Goal: Information Seeking & Learning: Learn about a topic

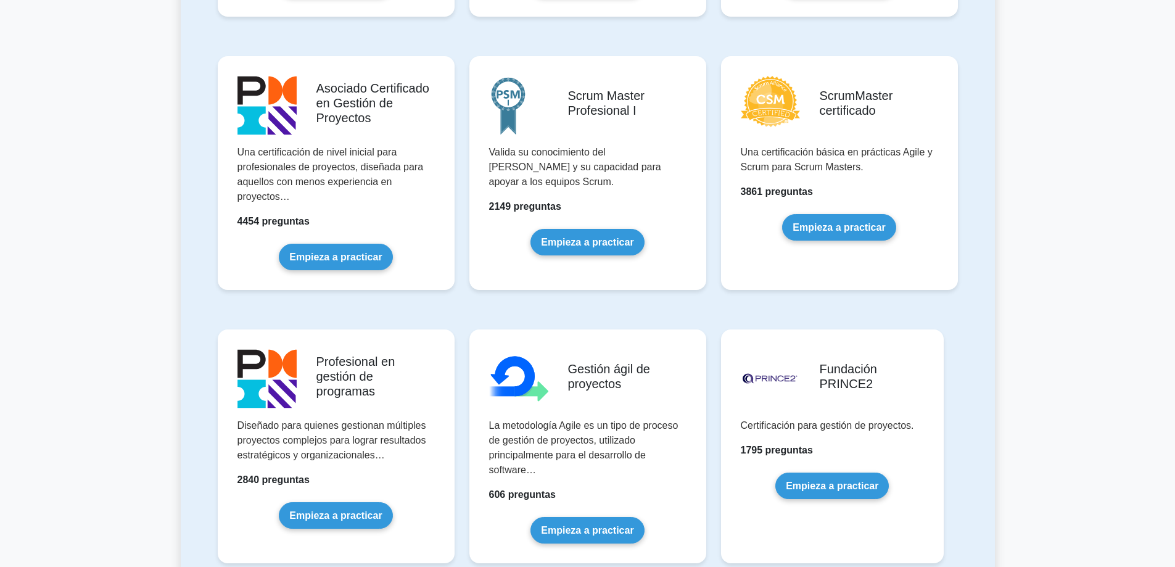
scroll to position [186, 0]
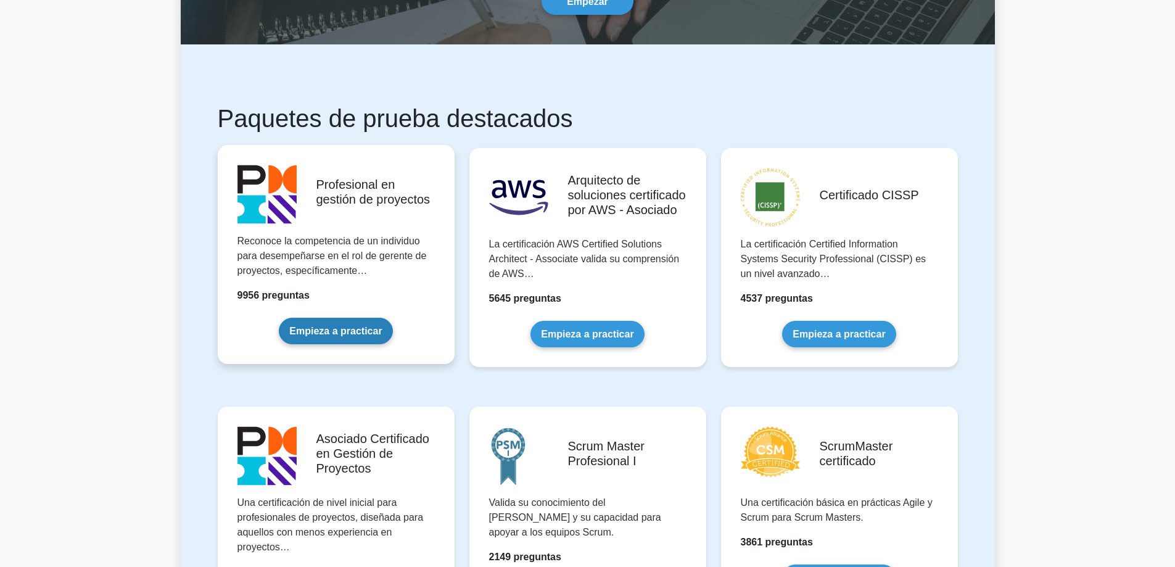
click at [351, 318] on link "Empieza a practicar" at bounding box center [336, 331] width 114 height 27
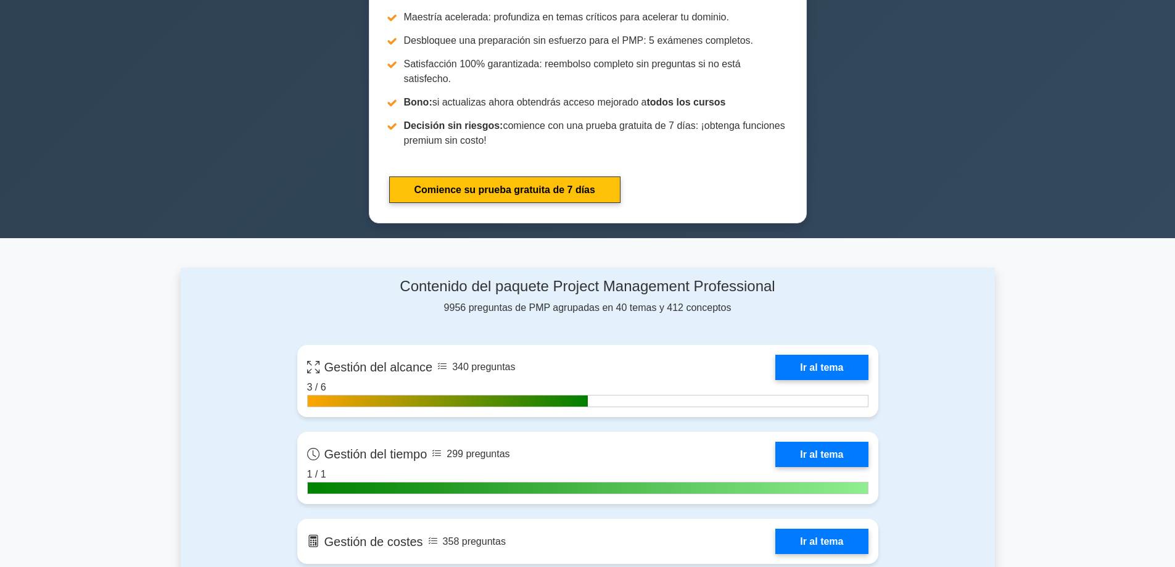
scroll to position [740, 0]
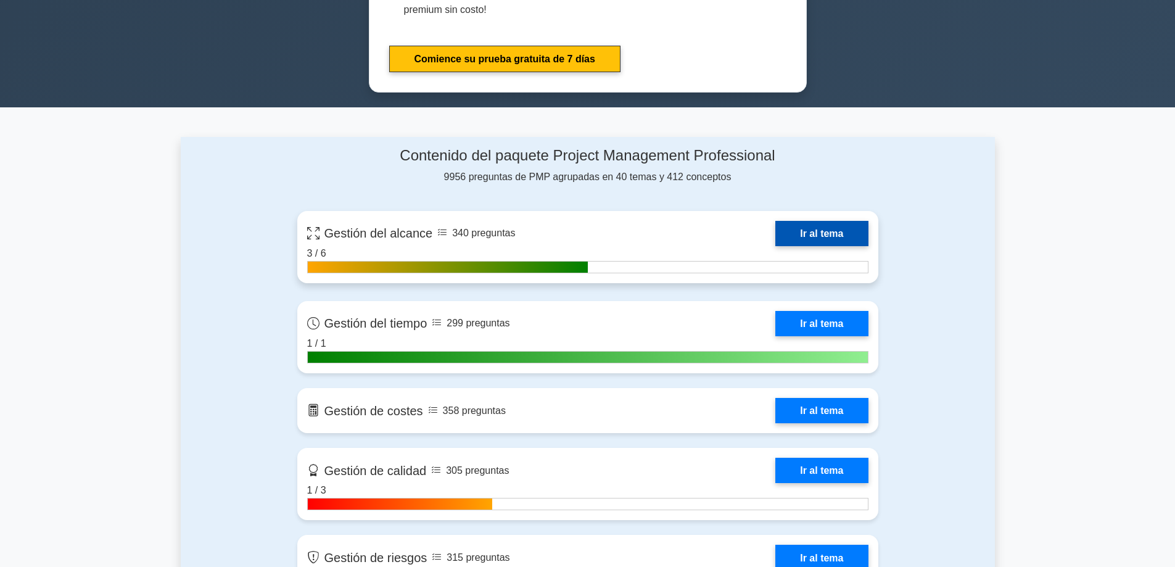
click at [797, 221] on link "Ir al tema" at bounding box center [822, 233] width 93 height 25
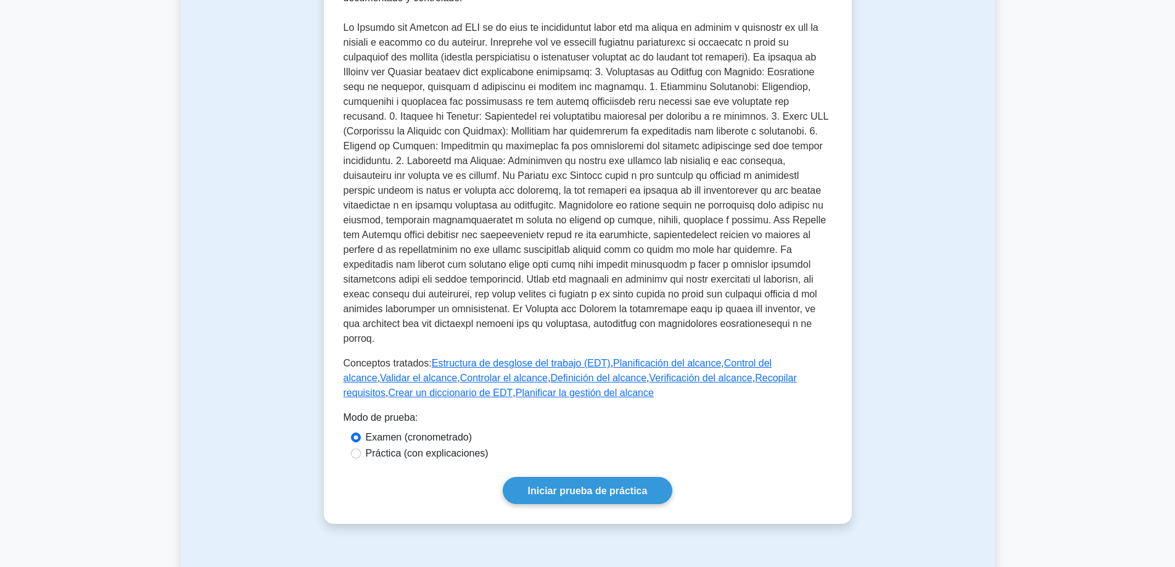
scroll to position [370, 0]
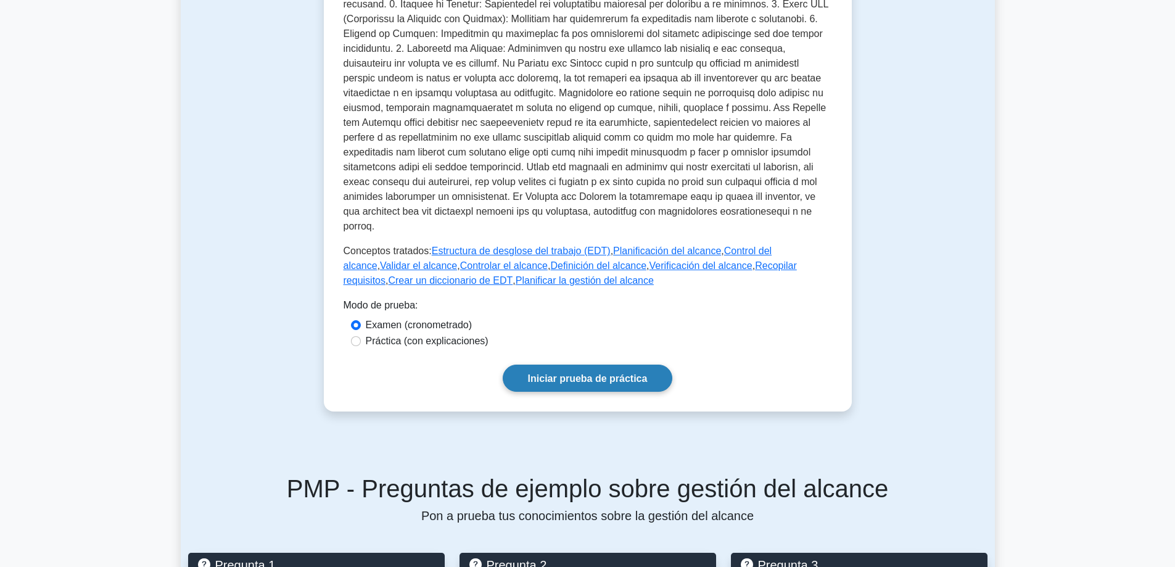
click at [590, 373] on font "Iniciar prueba de práctica" at bounding box center [588, 378] width 120 height 10
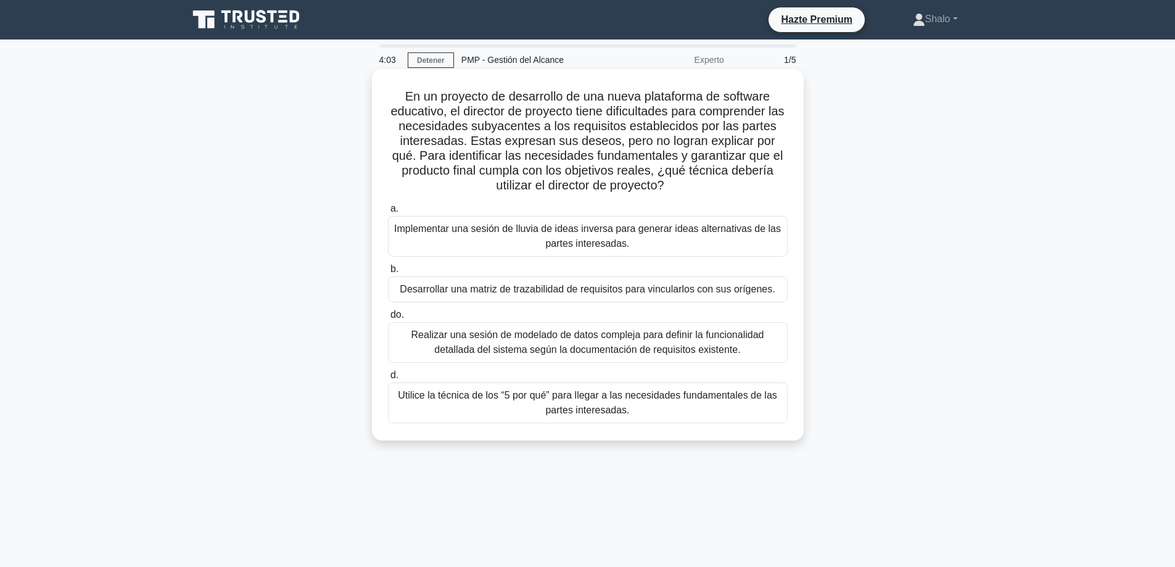
click at [536, 342] on font "Realizar una sesión de modelado de datos compleja para definir la funcionalidad…" at bounding box center [588, 343] width 389 height 30
click at [403, 331] on font "Realizar una sesión de modelado de datos compleja para definir la funcionalidad…" at bounding box center [588, 343] width 389 height 30
click at [388, 319] on input "do. Realizar una sesión de modelado de datos compleja para definir la funcional…" at bounding box center [388, 315] width 0 height 8
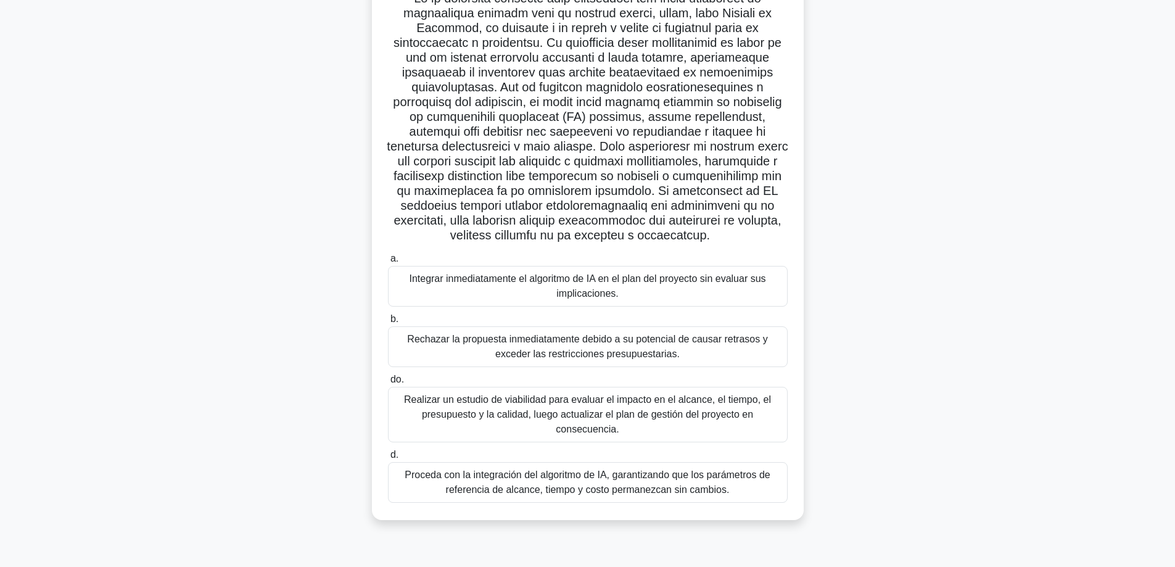
scroll to position [99, 0]
click at [553, 405] on font "Realizar un estudio de viabilidad para evaluar el impacto en el alcance, el tie…" at bounding box center [587, 413] width 367 height 40
click at [388, 383] on input "do. Realizar un estudio de viabilidad para evaluar el impacto en el alcance, el…" at bounding box center [388, 379] width 0 height 8
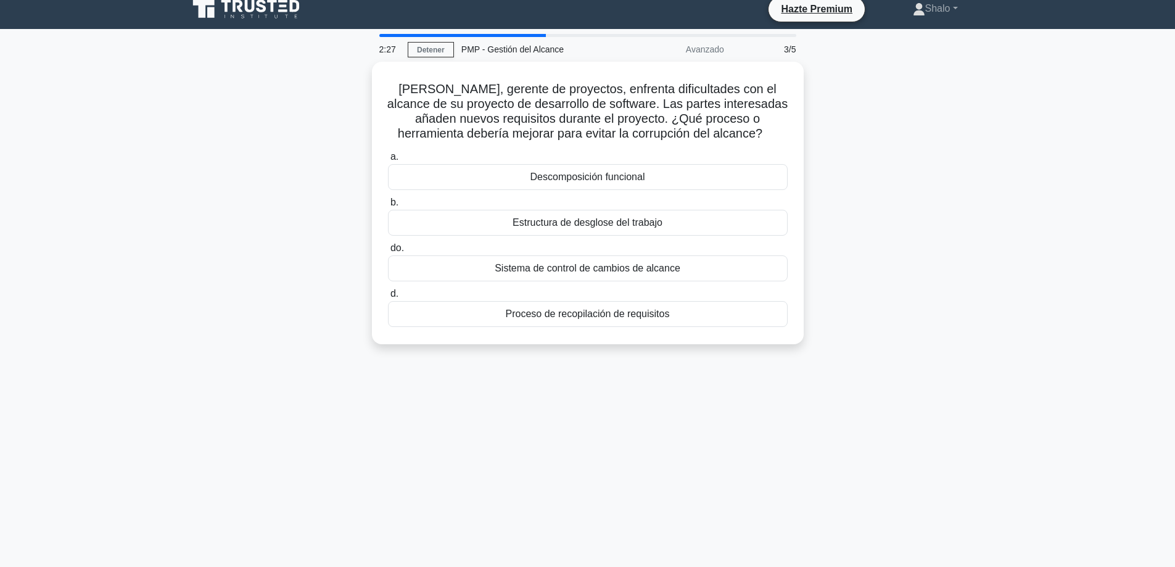
scroll to position [0, 0]
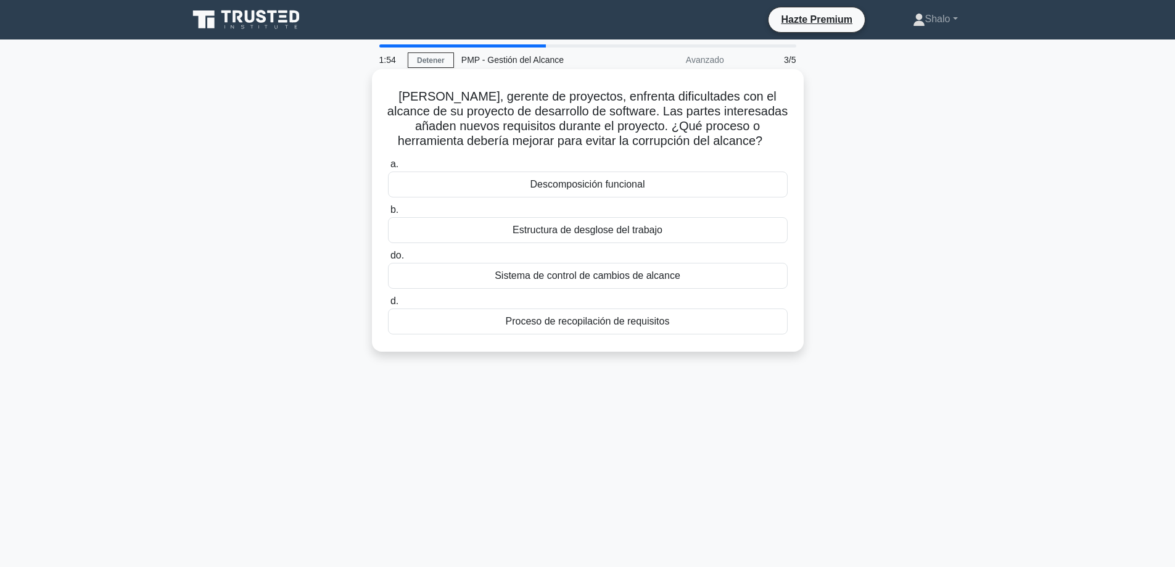
click at [599, 275] on font "Sistema de control de cambios de alcance" at bounding box center [588, 275] width 186 height 10
click at [388, 260] on input "do. Sistema de control de cambios de alcance" at bounding box center [388, 256] width 0 height 8
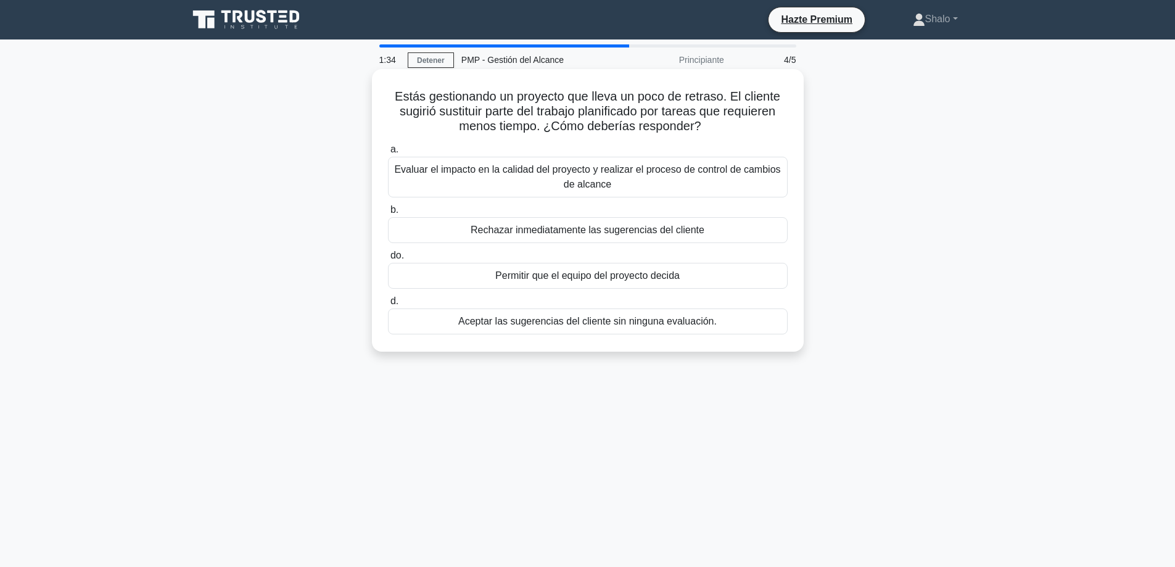
click at [543, 171] on font "Evaluar el impacto en la calidad del proyecto y realizar el proceso de control …" at bounding box center [587, 176] width 386 height 25
click at [388, 154] on input "a. Evaluar el impacto en la calidad del proyecto y realizar el proceso de contr…" at bounding box center [388, 150] width 0 height 8
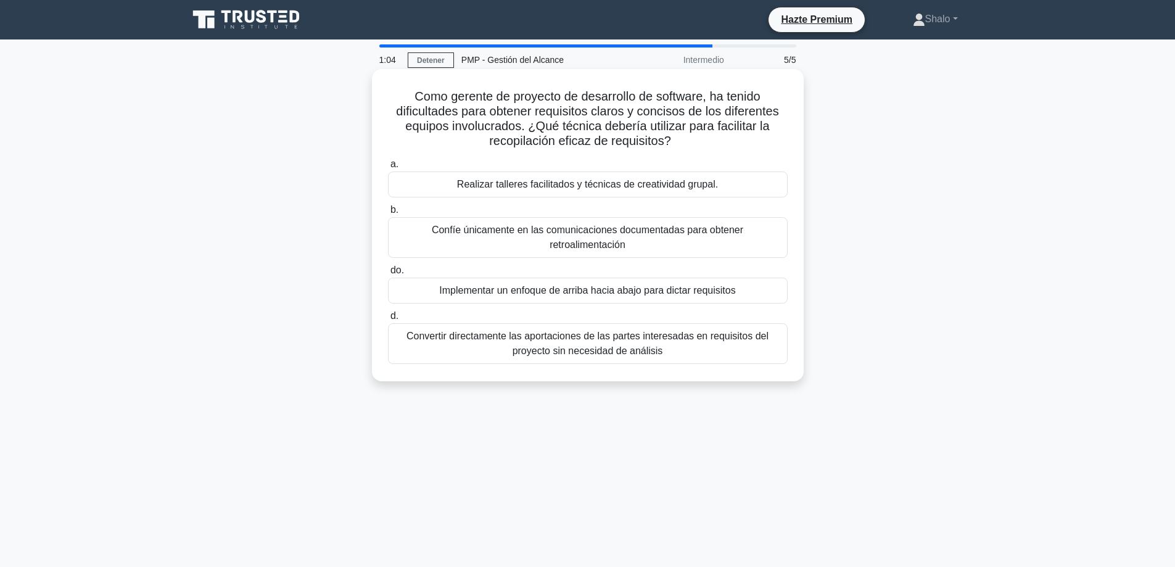
click at [605, 331] on font "Convertir directamente las aportaciones de las partes interesadas en requisitos…" at bounding box center [588, 343] width 362 height 25
click at [388, 320] on input "d. Convertir directamente las aportaciones de las partes interesadas en requisi…" at bounding box center [388, 316] width 0 height 8
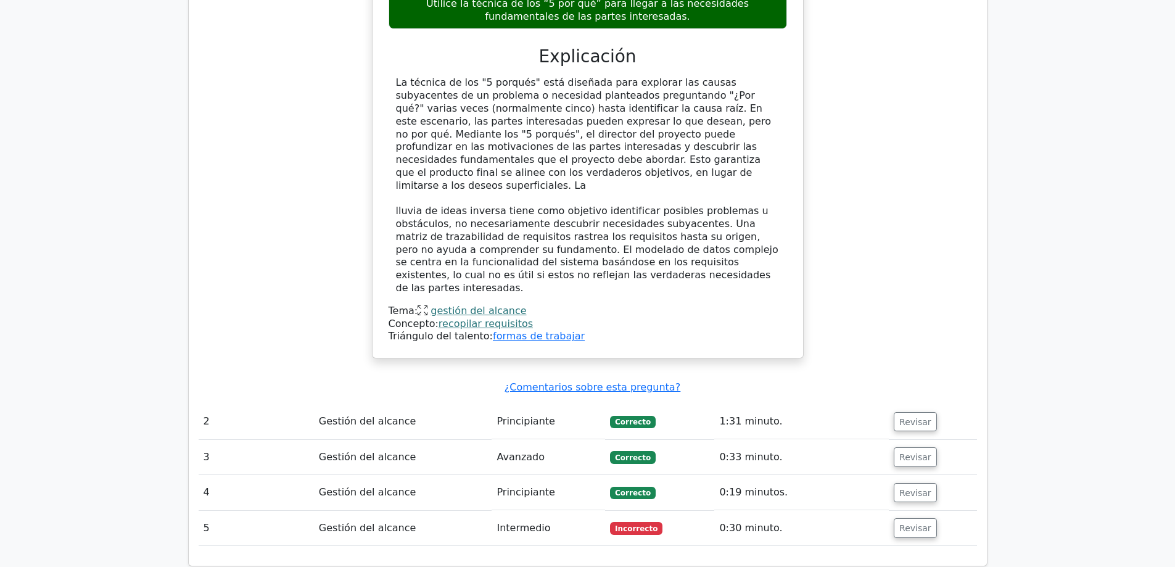
scroll to position [1419, 0]
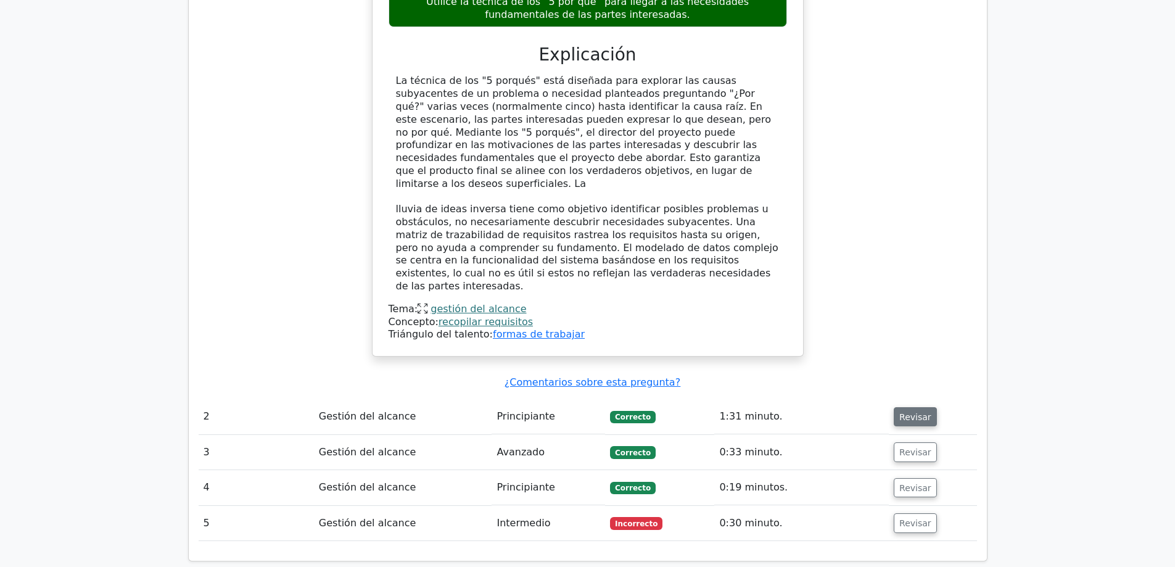
click at [914, 412] on font "Revisar" at bounding box center [916, 417] width 32 height 10
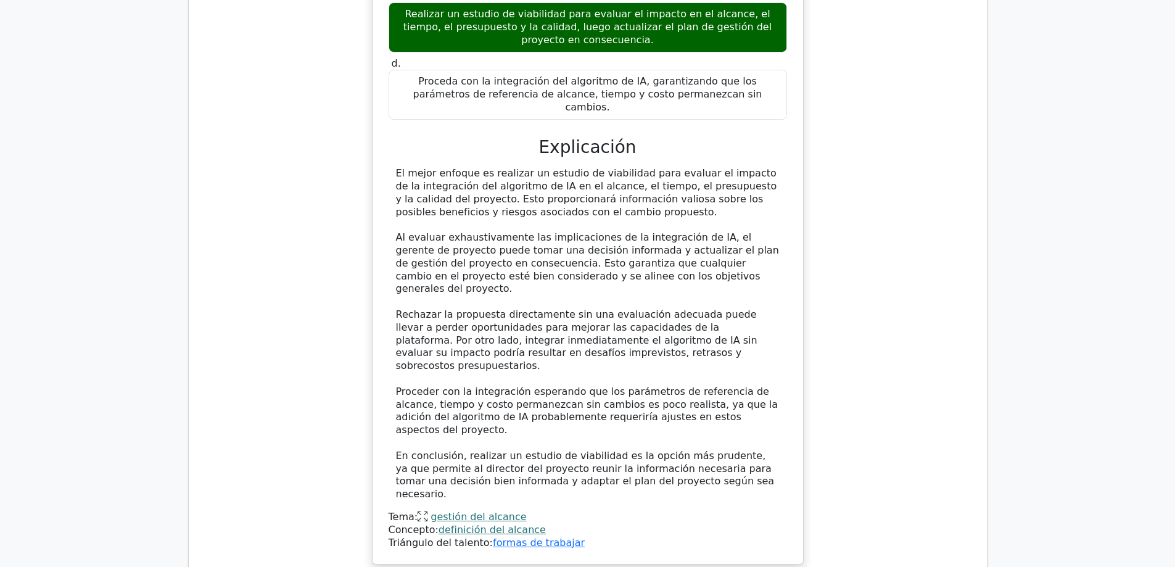
scroll to position [2468, 0]
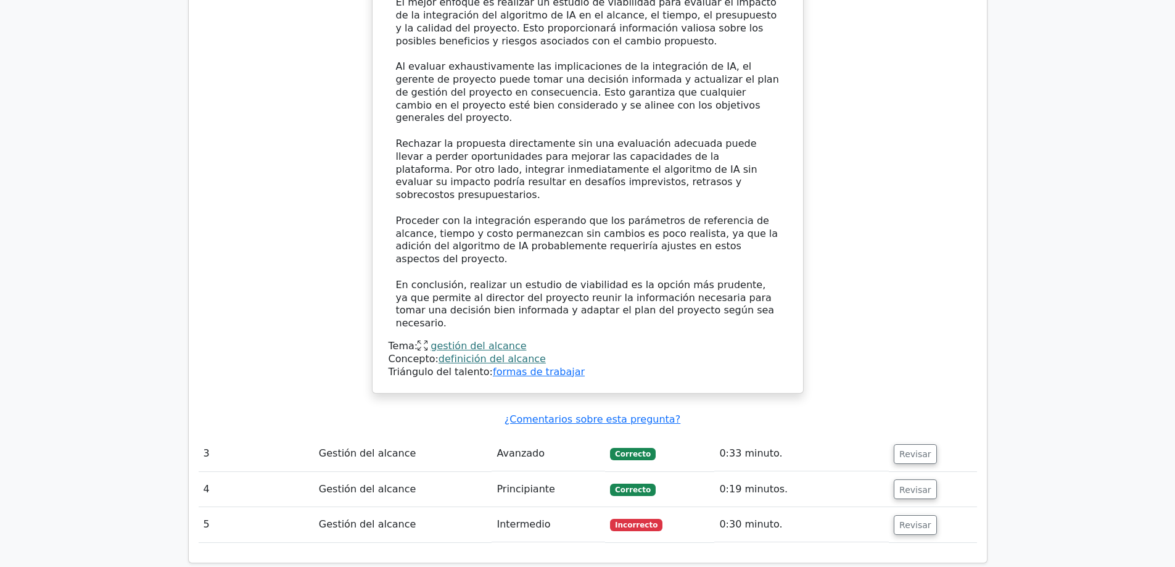
drag, startPoint x: 904, startPoint y: 215, endPoint x: 835, endPoint y: 237, distance: 71.8
click at [904, 444] on button "Revisar" at bounding box center [915, 454] width 43 height 20
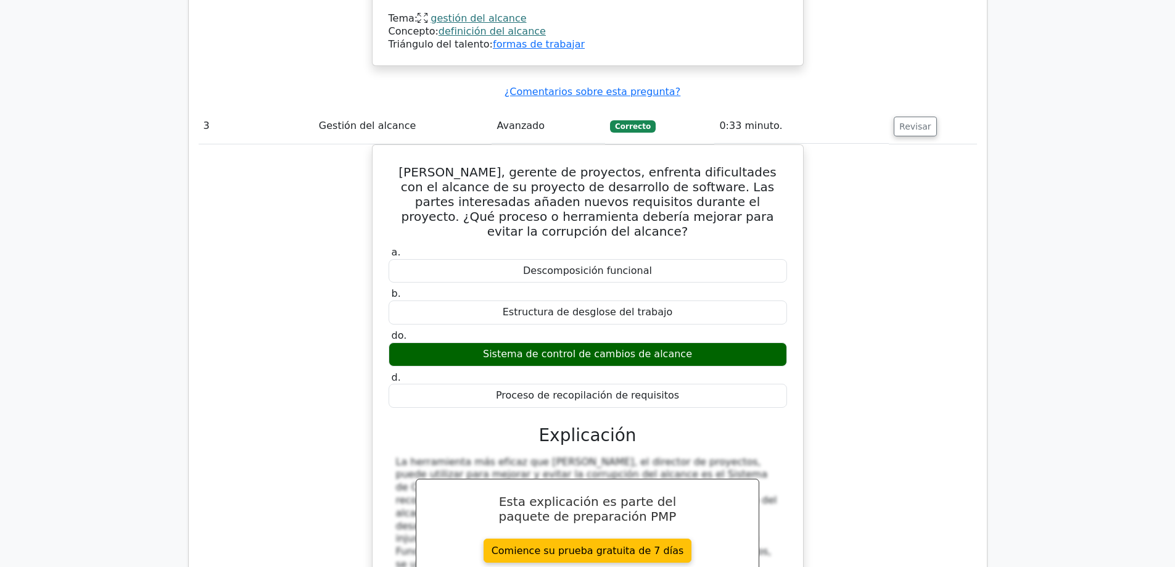
scroll to position [2900, 0]
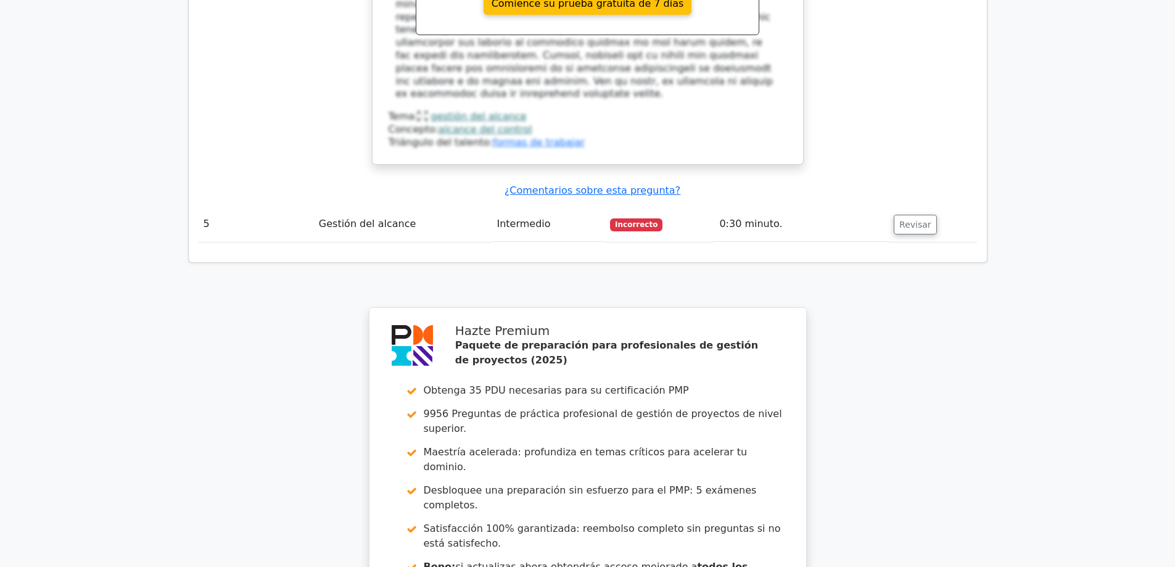
scroll to position [3981, 0]
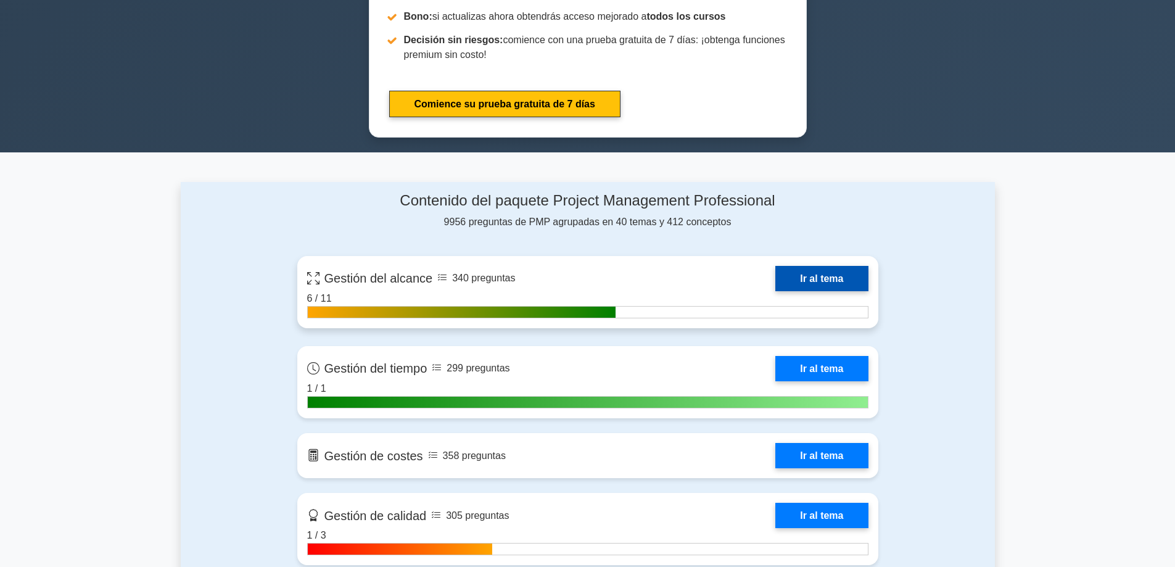
scroll to position [679, 0]
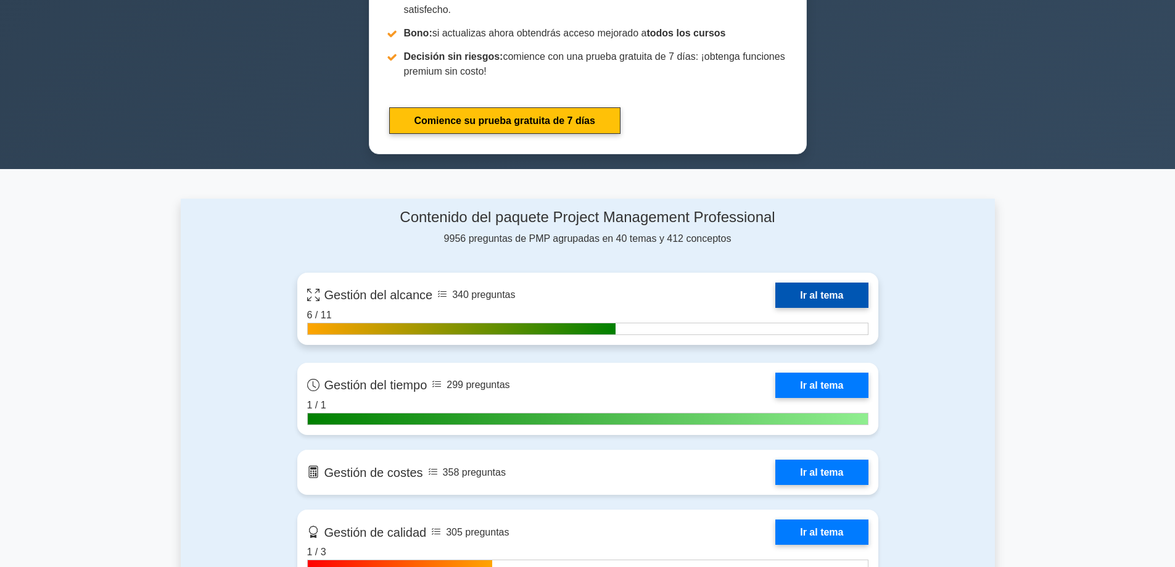
click at [799, 283] on link "Ir al tema" at bounding box center [822, 295] width 93 height 25
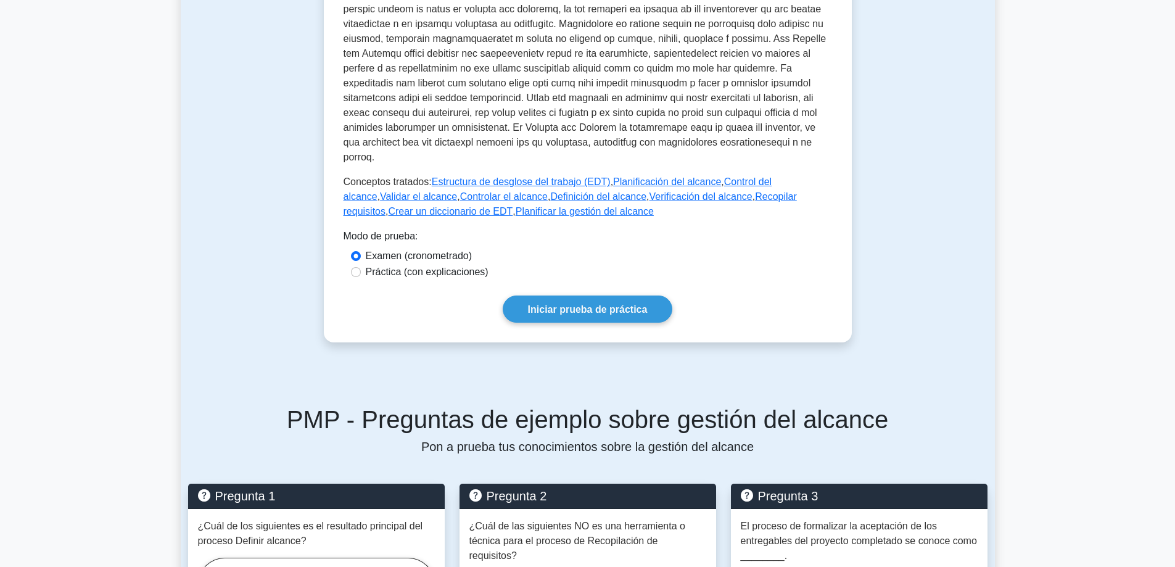
scroll to position [555, 0]
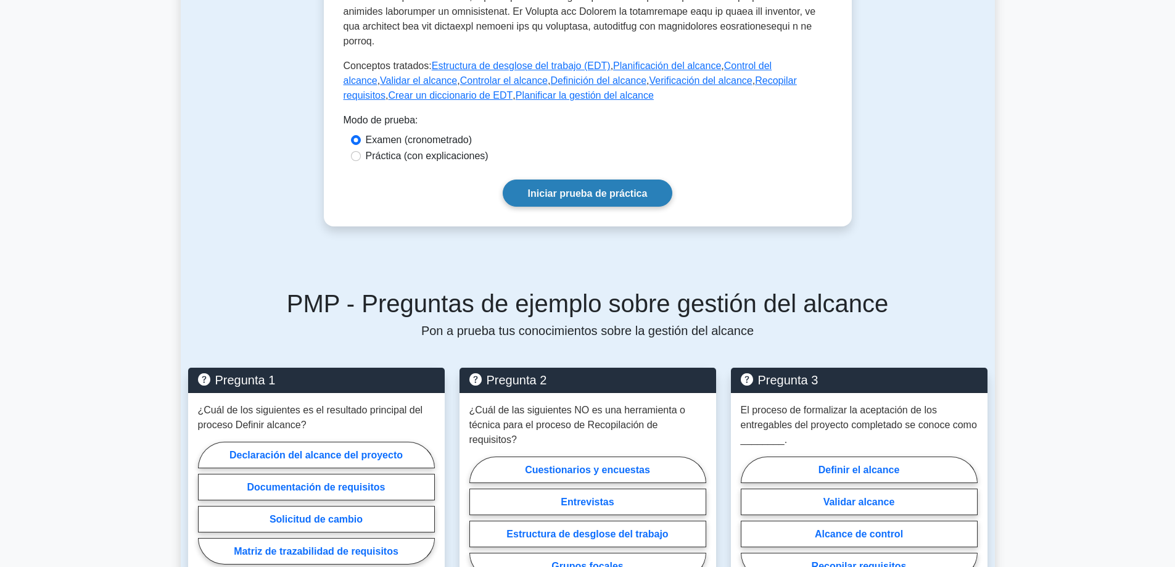
click at [584, 180] on link "Iniciar prueba de práctica" at bounding box center [588, 193] width 170 height 27
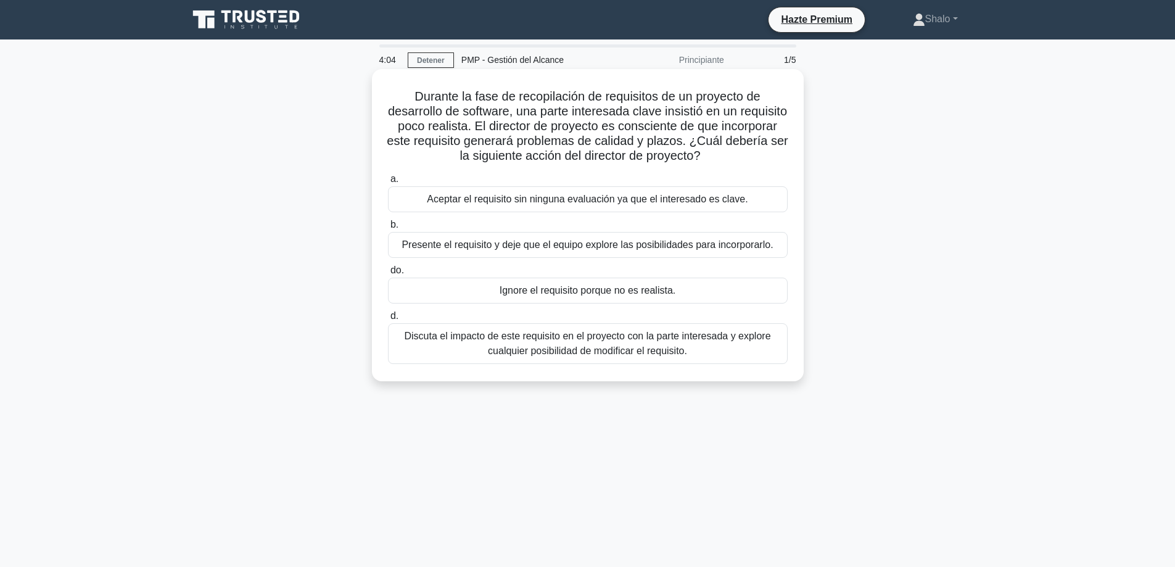
click at [537, 346] on font "Discuta el impacto de este requisito en el proyecto con la parte interesada y e…" at bounding box center [587, 343] width 366 height 25
click at [508, 341] on font "Discuta el impacto de este requisito en el proyecto con la parte interesada y e…" at bounding box center [587, 343] width 366 height 25
click at [388, 320] on input "d. Discuta el impacto de este requisito en el proyecto con la parte interesada …" at bounding box center [388, 316] width 0 height 8
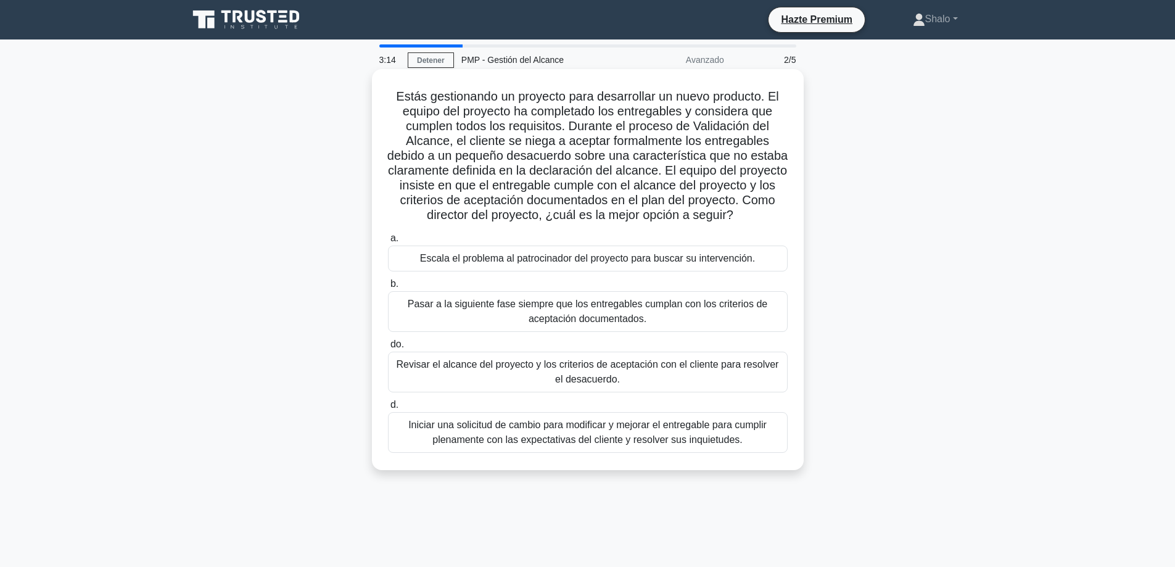
click at [414, 384] on font "Revisar el alcance del proyecto y los criterios de aceptación con el cliente pa…" at bounding box center [588, 371] width 383 height 25
click at [388, 349] on input "do. Revisar el alcance del proyecto y los criterios de aceptación con el client…" at bounding box center [388, 345] width 0 height 8
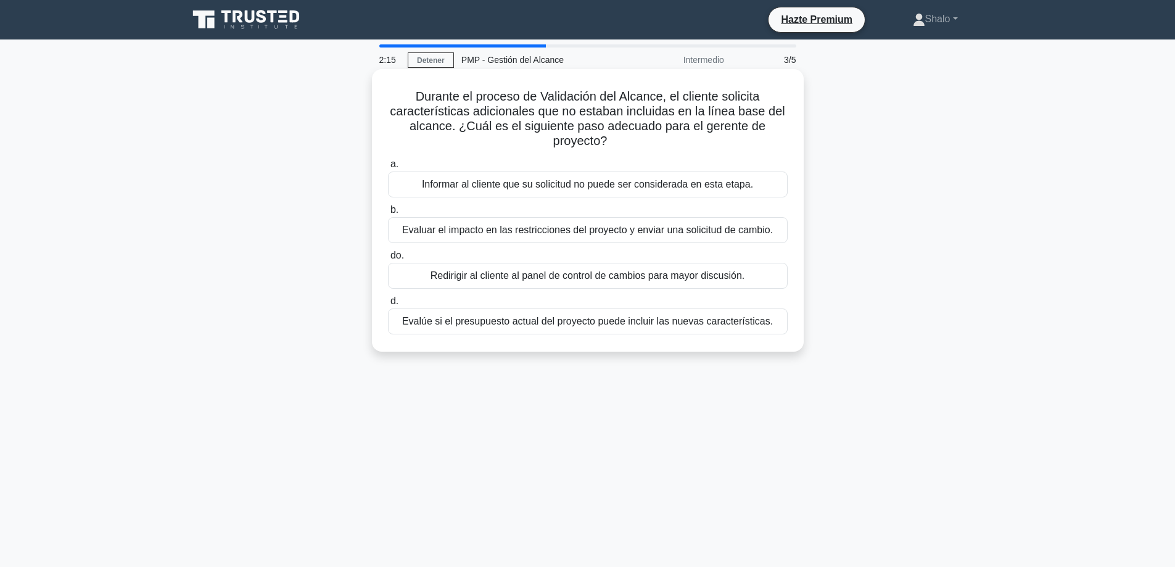
click at [467, 183] on font "Informar al cliente que su solicitud no puede ser considerada en esta etapa." at bounding box center [587, 184] width 331 height 10
click at [388, 168] on input "a. Informar al cliente que su solicitud no puede ser considerada en esta etapa." at bounding box center [388, 164] width 0 height 8
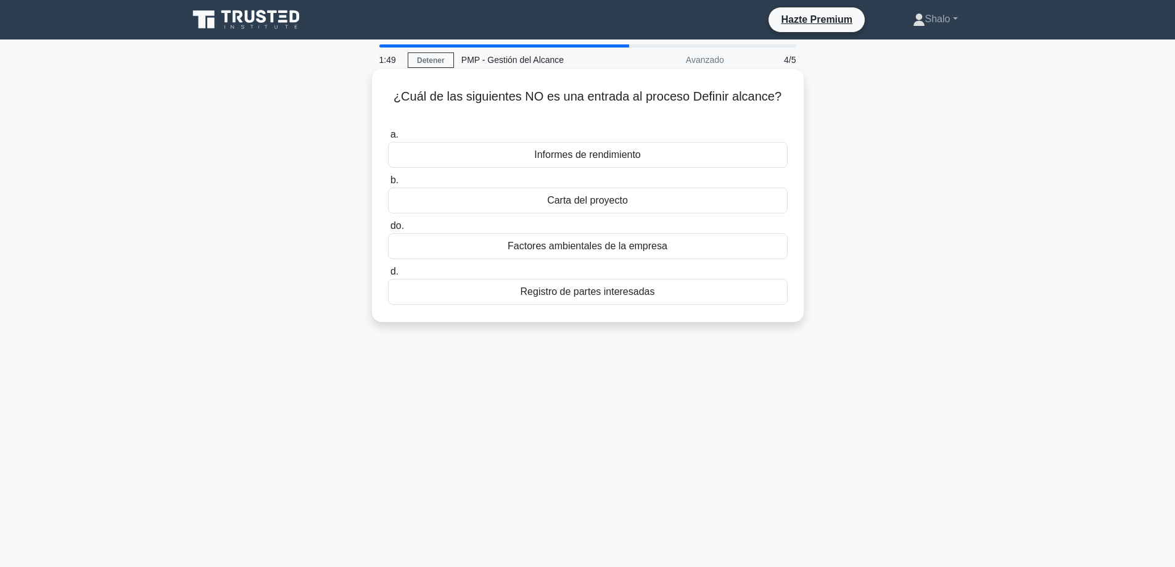
click at [568, 248] on font "Factores ambientales de la empresa" at bounding box center [588, 246] width 160 height 10
click at [388, 230] on input "do. Factores ambientales de la empresa" at bounding box center [388, 226] width 0 height 8
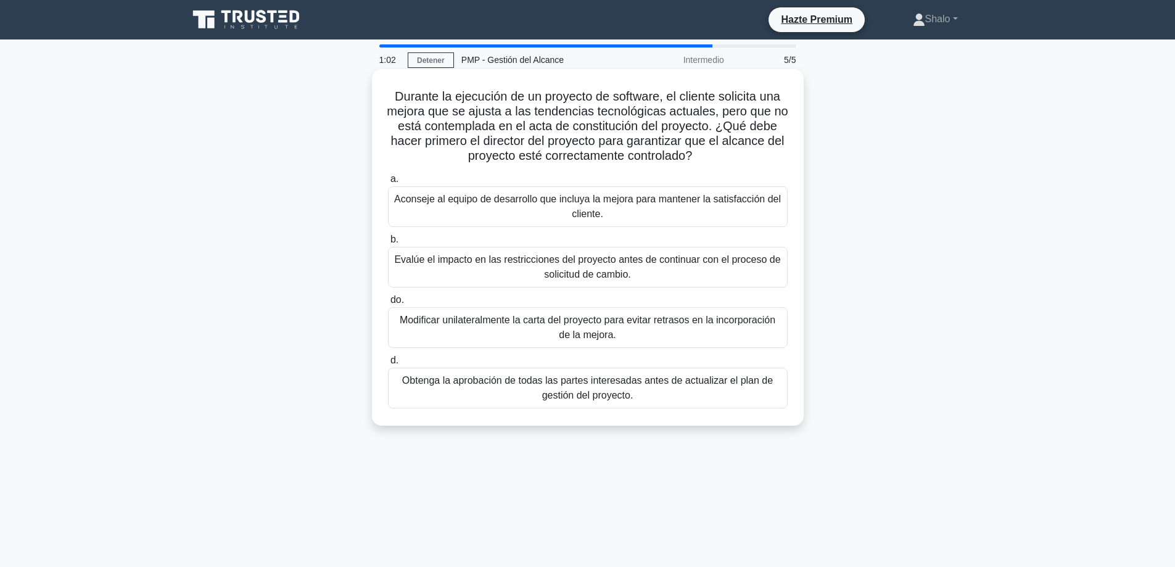
click at [443, 381] on font "Obtenga la aprobación de todas las partes interesadas antes de actualizar el pl…" at bounding box center [587, 387] width 371 height 25
click at [388, 365] on input "d. Obtenga la aprobación de todas las partes interesadas antes de actualizar el…" at bounding box center [388, 361] width 0 height 8
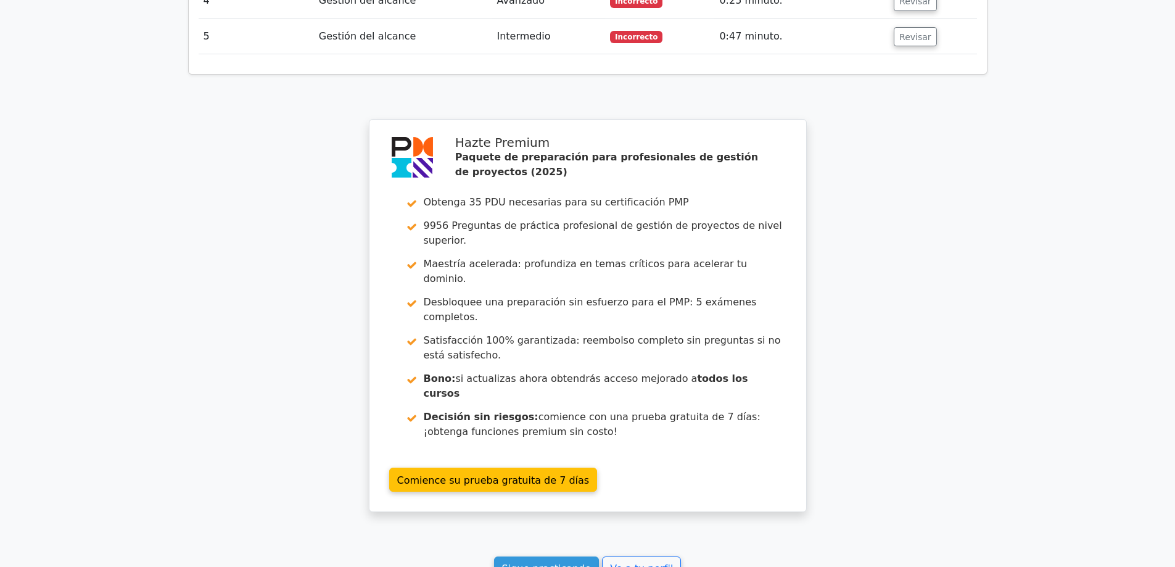
scroll to position [1820, 0]
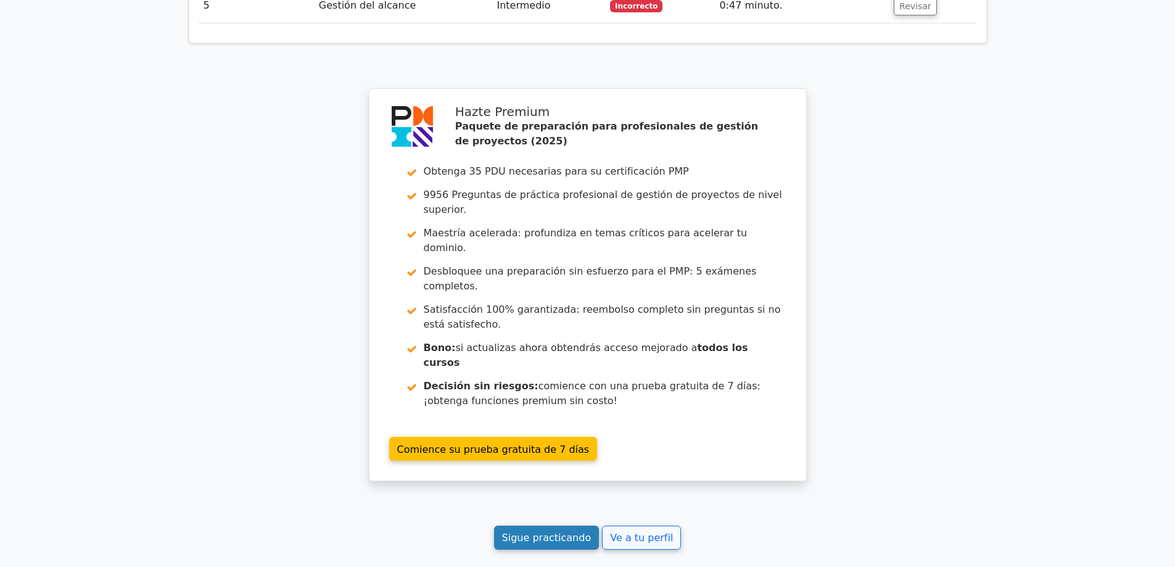
click at [561, 532] on font "Sigue practicando" at bounding box center [546, 538] width 89 height 12
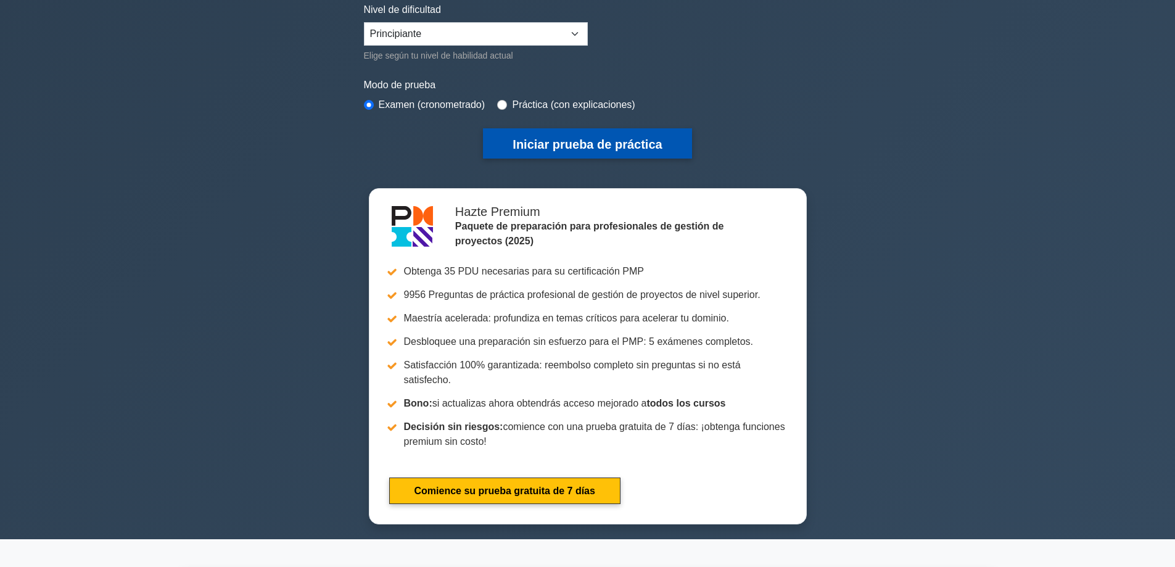
click at [568, 134] on button "Iniciar prueba de práctica" at bounding box center [587, 143] width 209 height 30
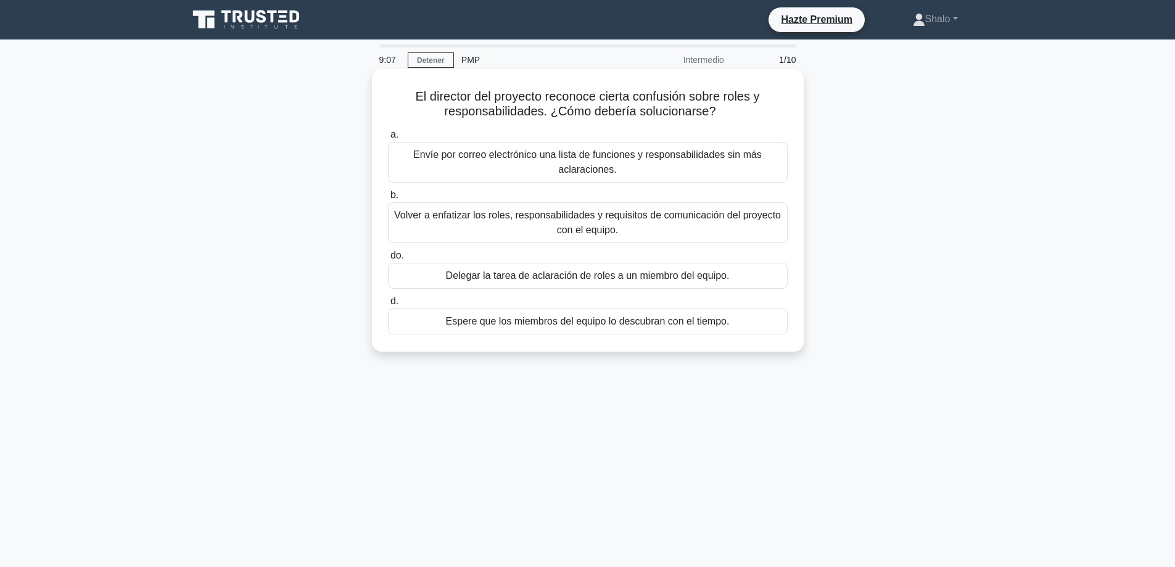
click at [484, 274] on font "Delegar la tarea de aclaración de roles a un miembro del equipo." at bounding box center [588, 275] width 284 height 10
click at [388, 260] on input "do. Delegar la tarea de aclaración de roles a un miembro del equipo." at bounding box center [388, 256] width 0 height 8
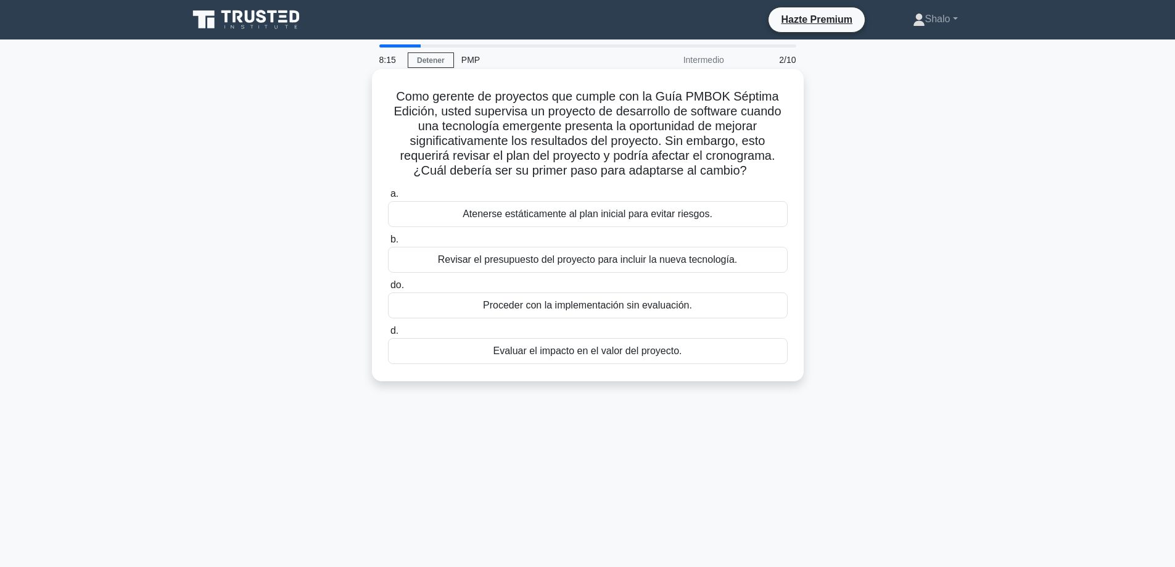
click at [494, 264] on font "Revisar el presupuesto del proyecto para incluir la nueva tecnología." at bounding box center [588, 259] width 300 height 10
click at [388, 244] on input "b. Revisar el presupuesto del proyecto para incluir la nueva tecnología." at bounding box center [388, 240] width 0 height 8
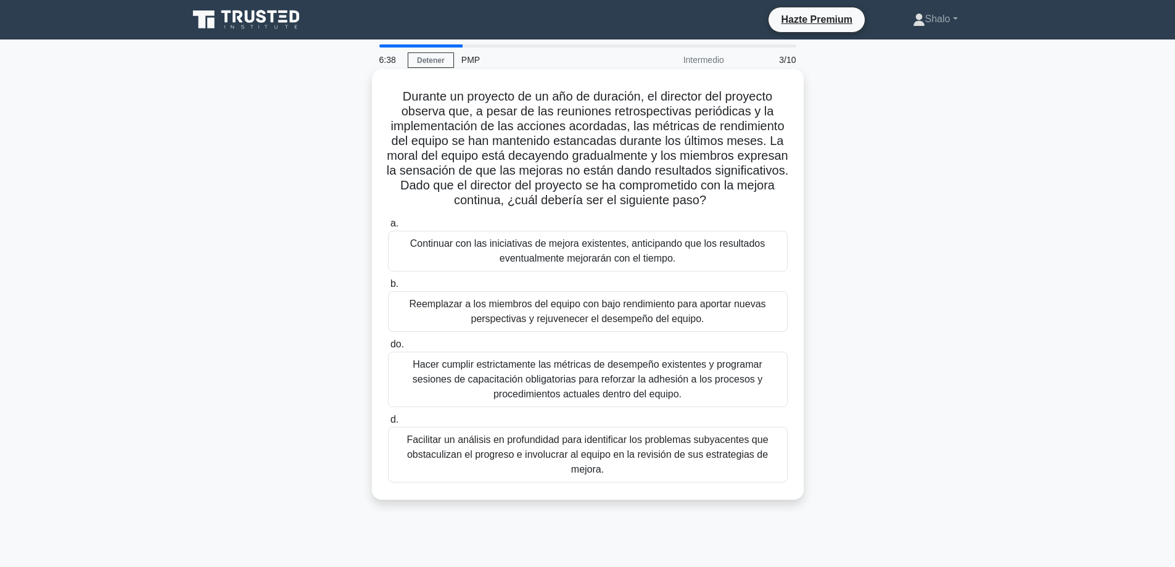
click at [560, 317] on font "Reemplazar a los miembros del equipo con bajo rendimiento para aportar nuevas p…" at bounding box center [587, 311] width 357 height 25
click at [388, 288] on input "b. Reemplazar a los miembros del equipo con bajo rendimiento para aportar nueva…" at bounding box center [388, 284] width 0 height 8
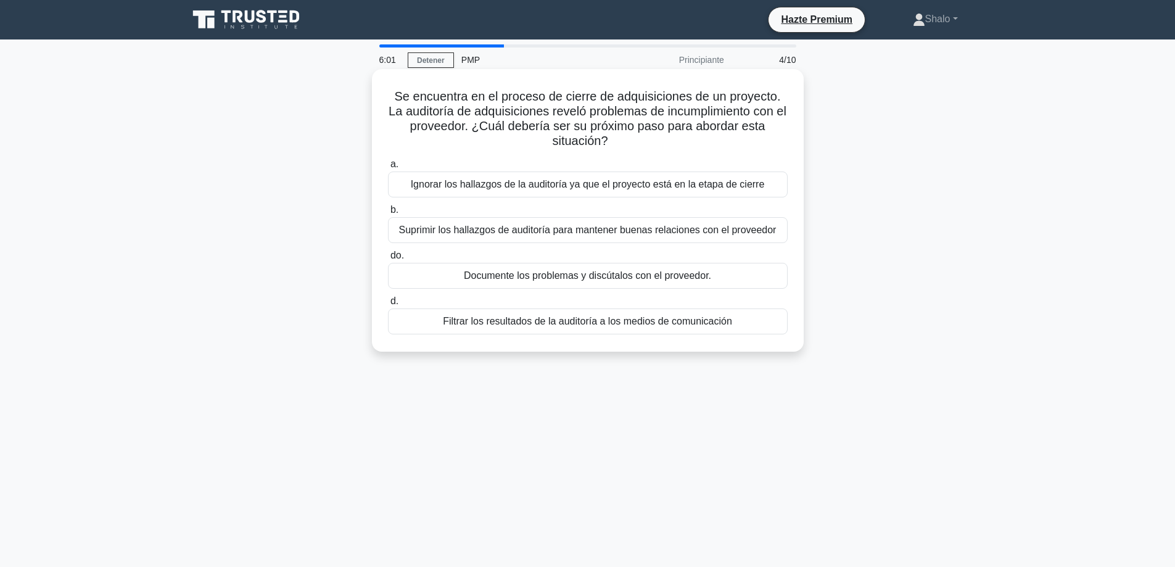
click at [518, 272] on font "Documente los problemas y discútalos con el proveedor." at bounding box center [587, 275] width 247 height 10
click at [388, 260] on input "do. Documente los problemas y discútalos con el proveedor." at bounding box center [388, 256] width 0 height 8
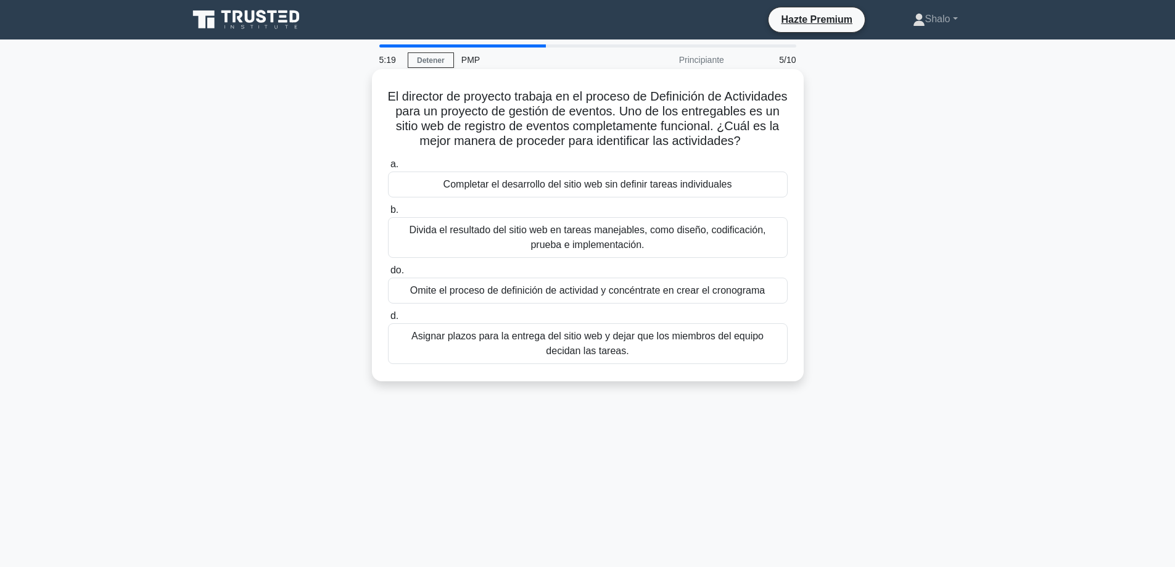
click at [476, 355] on font "Asignar plazos para la entrega del sitio web y dejar que los miembros del equip…" at bounding box center [588, 343] width 352 height 25
click at [388, 320] on input "d. Asignar plazos para la entrega del sitio web y dejar que los miembros del eq…" at bounding box center [388, 316] width 0 height 8
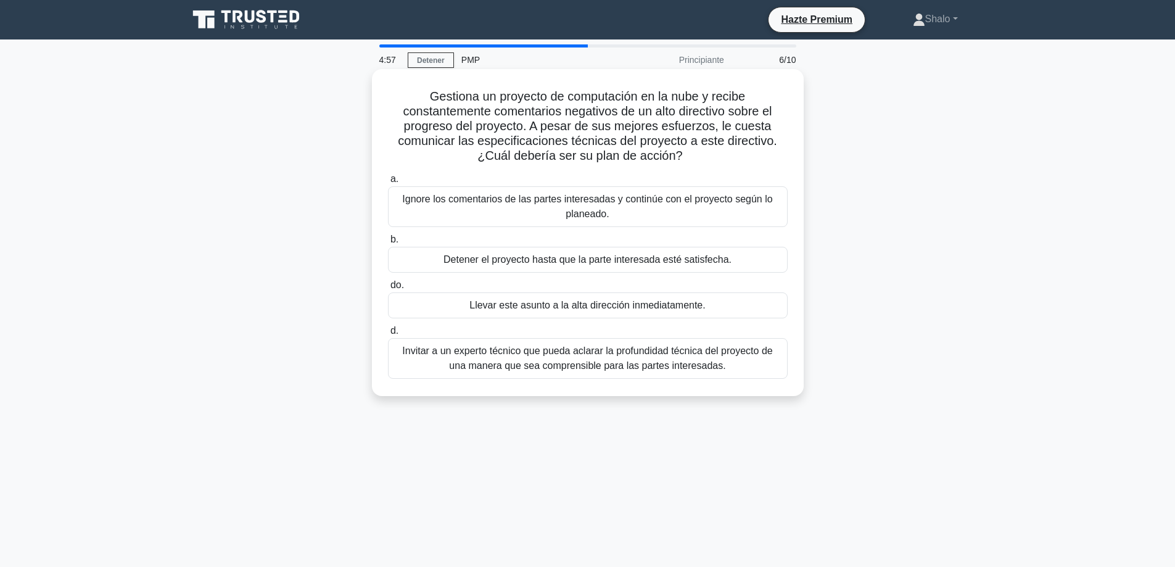
click at [495, 197] on font "Ignore los comentarios de las partes interesadas y continúe con el proyecto seg…" at bounding box center [587, 206] width 370 height 25
click at [388, 183] on input "a. Ignore los comentarios de las partes interesadas y continúe con el proyecto …" at bounding box center [388, 179] width 0 height 8
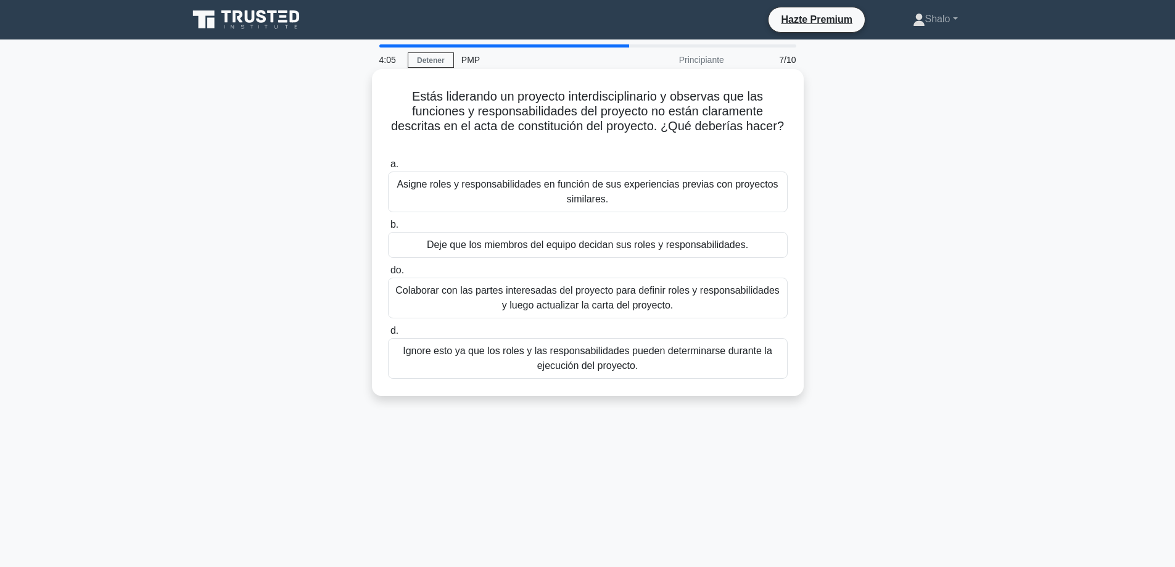
click at [586, 294] on font "Colaborar con las partes interesadas del proyecto para definir roles y responsa…" at bounding box center [587, 297] width 384 height 25
click at [388, 275] on input "do. Colaborar con las partes interesadas del proyecto para definir roles y resp…" at bounding box center [388, 271] width 0 height 8
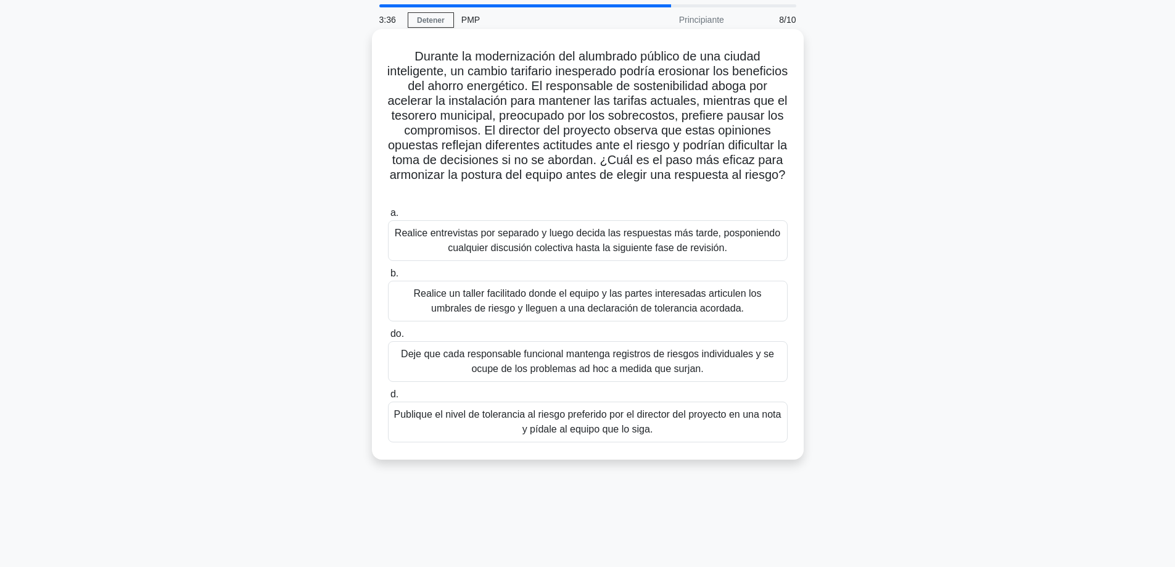
scroll to position [62, 0]
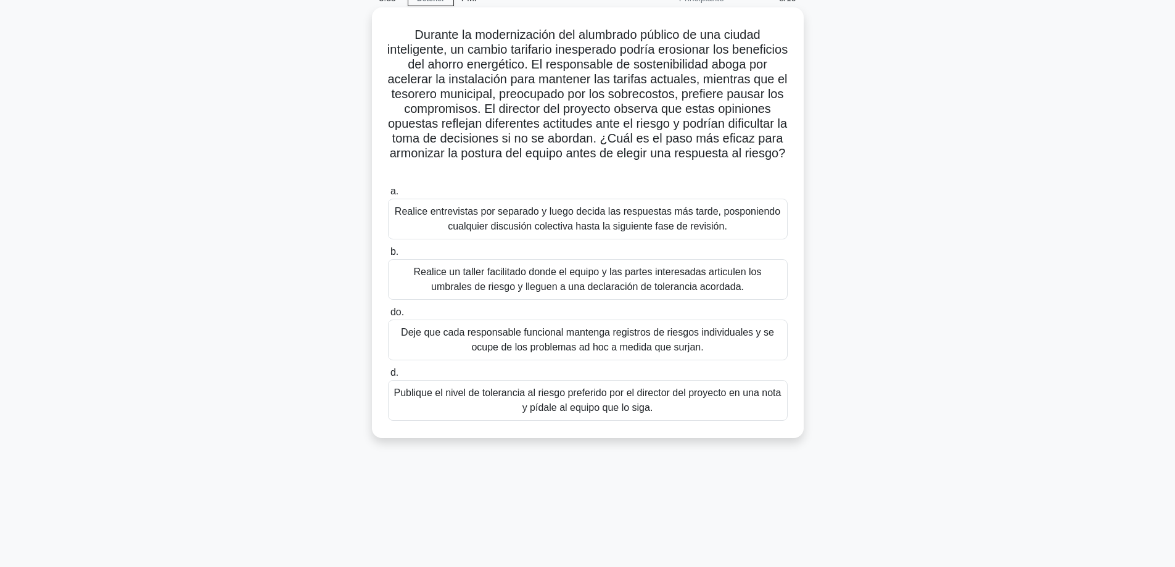
click at [516, 221] on font "Realice entrevistas por separado y luego decida las respuestas más tarde, pospo…" at bounding box center [588, 218] width 386 height 25
click at [388, 196] on input "a. Realice entrevistas por separado y luego decida las respuestas más tarde, po…" at bounding box center [388, 192] width 0 height 8
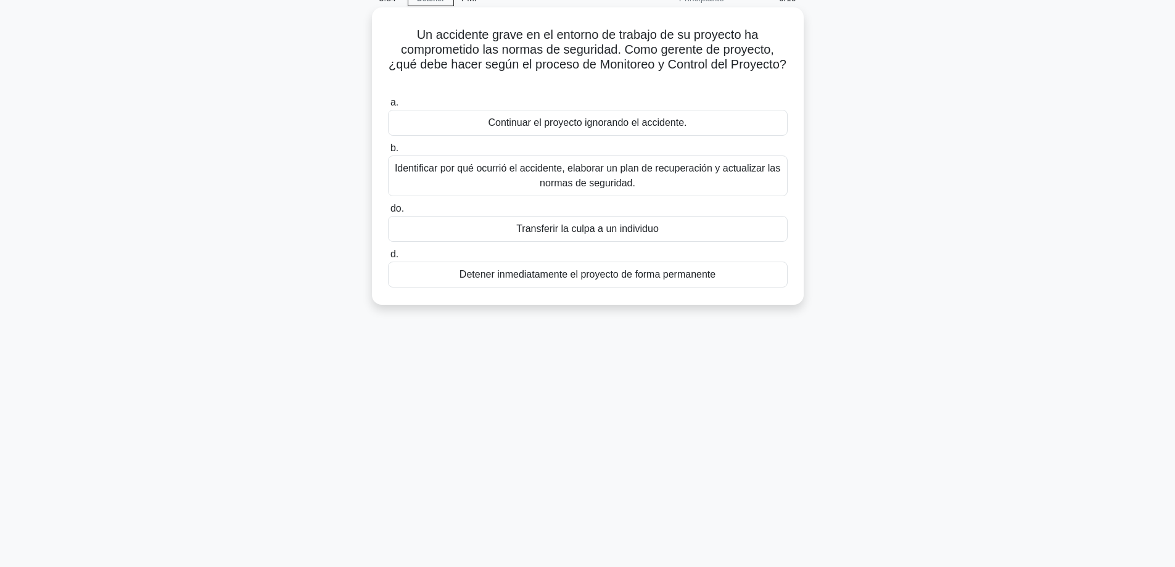
scroll to position [0, 0]
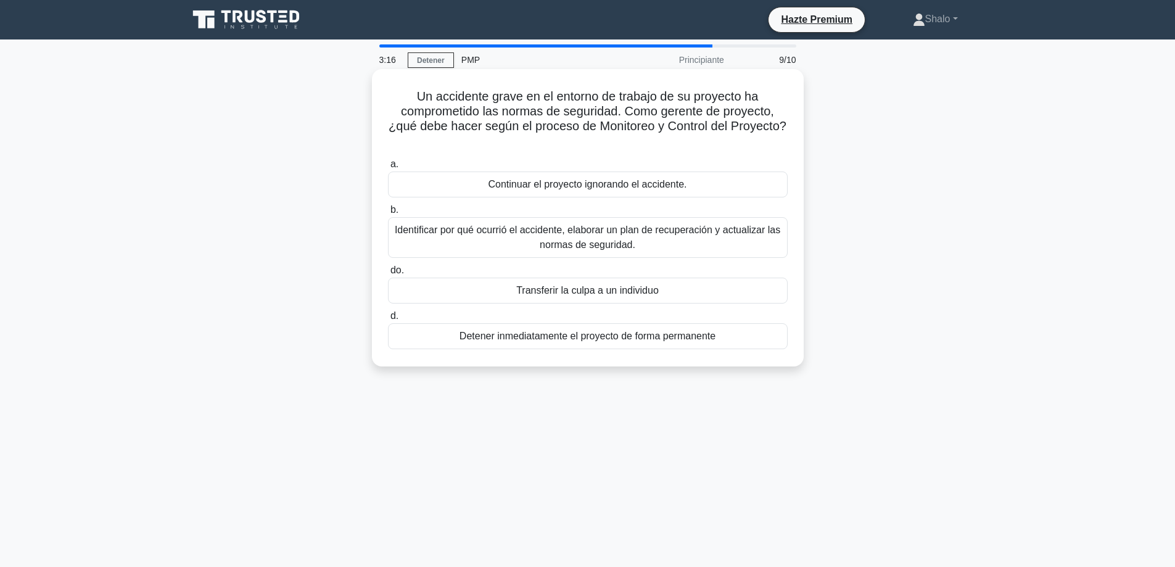
click at [521, 236] on font "Identificar por qué ocurrió el accidente, elaborar un plan de recuperación y ac…" at bounding box center [588, 237] width 386 height 25
click at [388, 214] on input "b. Identificar por qué ocurrió el accidente, elaborar un plan de recuperación y…" at bounding box center [388, 210] width 0 height 8
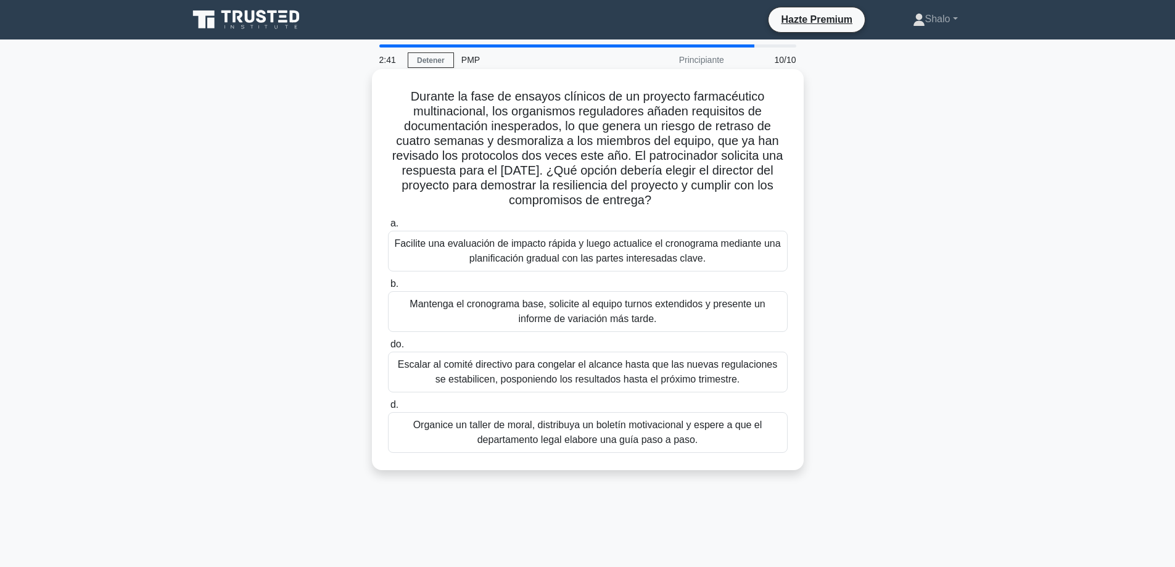
click at [502, 372] on font "Escalar al comité directivo para congelar el alcance hasta que las nuevas regul…" at bounding box center [588, 372] width 389 height 30
click at [388, 349] on input "do. Escalar al comité directivo para congelar el alcance hasta que las nuevas r…" at bounding box center [388, 345] width 0 height 8
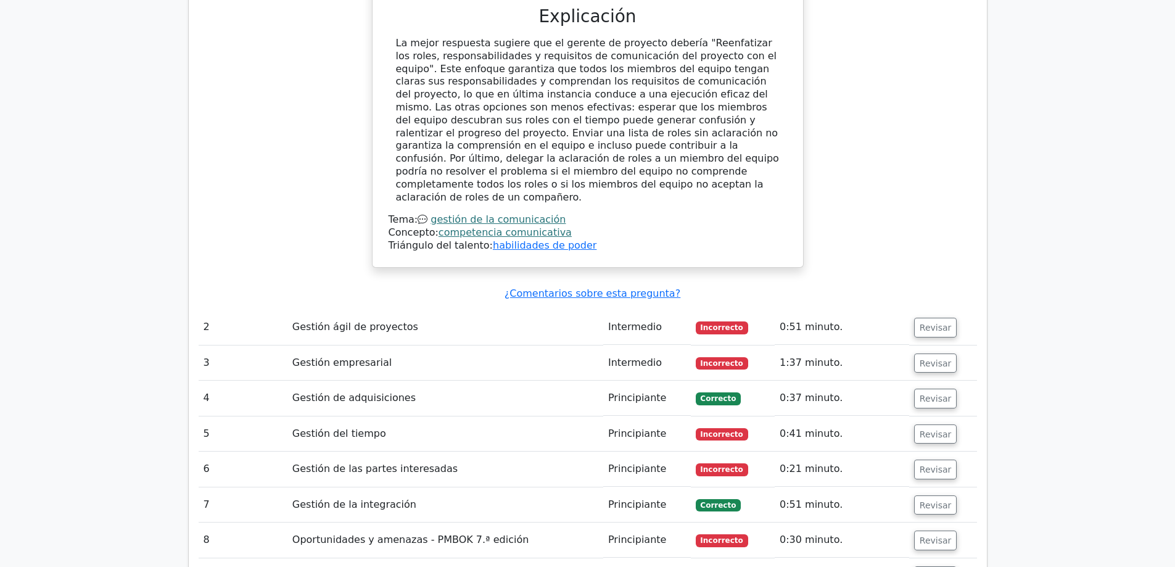
scroll to position [1604, 0]
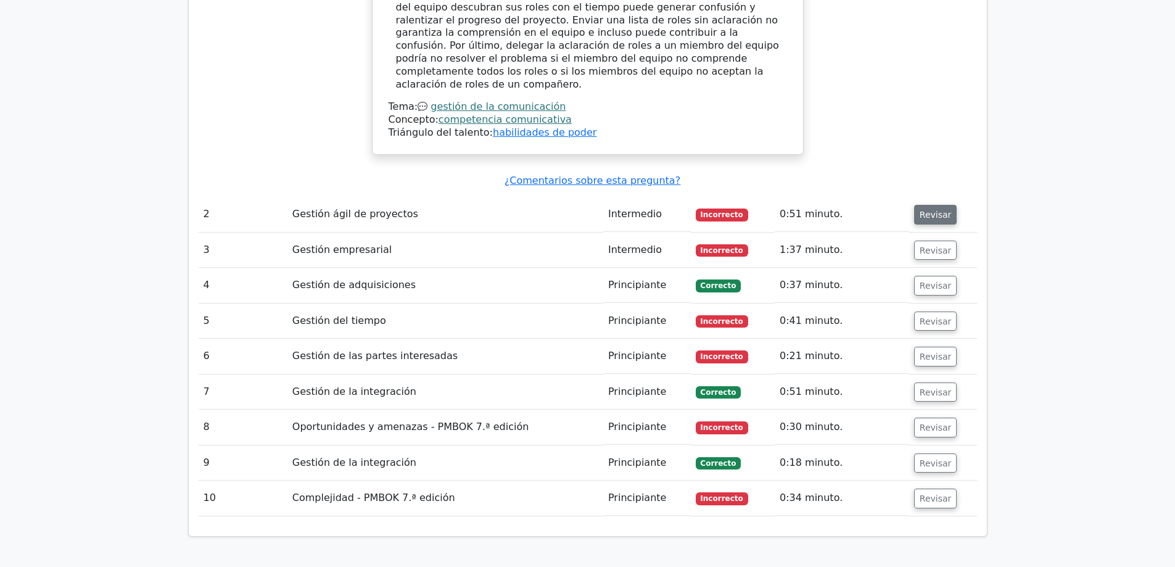
click at [933, 210] on font "Revisar" at bounding box center [936, 215] width 32 height 10
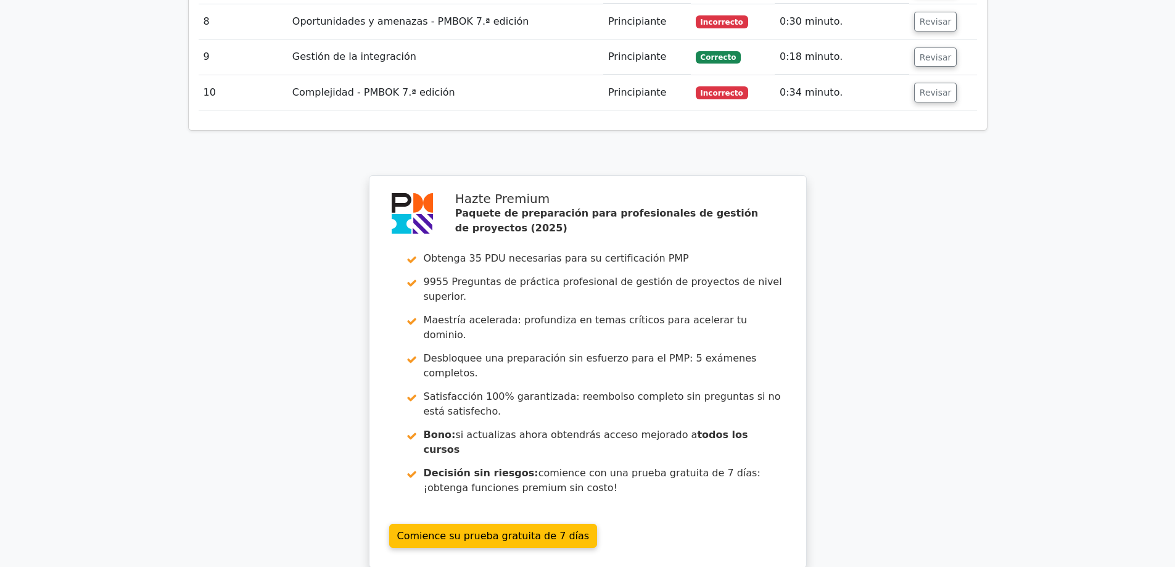
scroll to position [2752, 0]
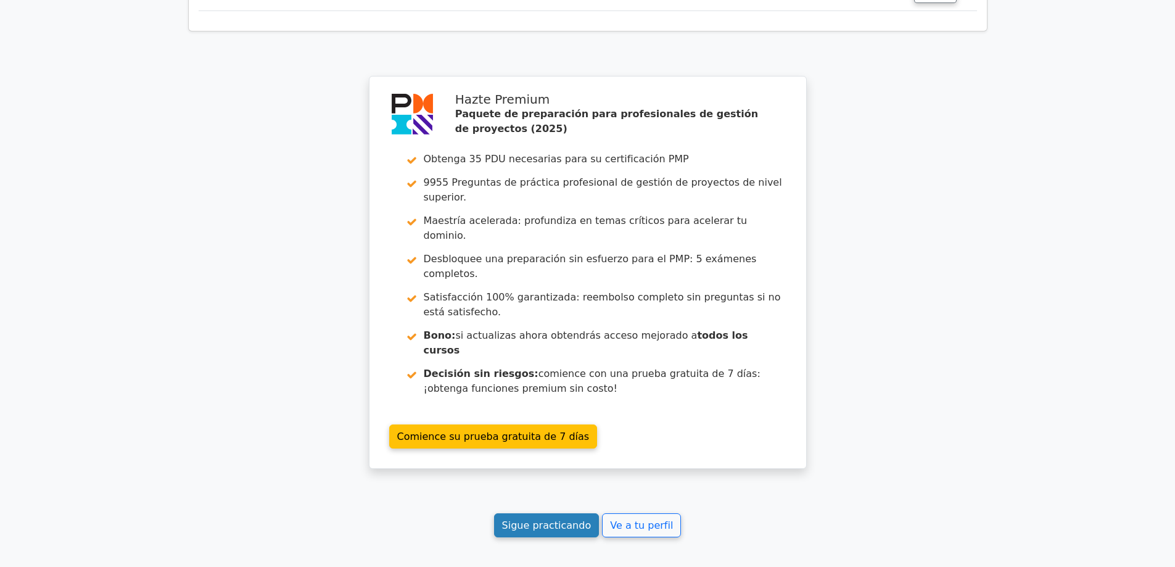
click at [555, 519] on font "Sigue practicando" at bounding box center [546, 525] width 89 height 12
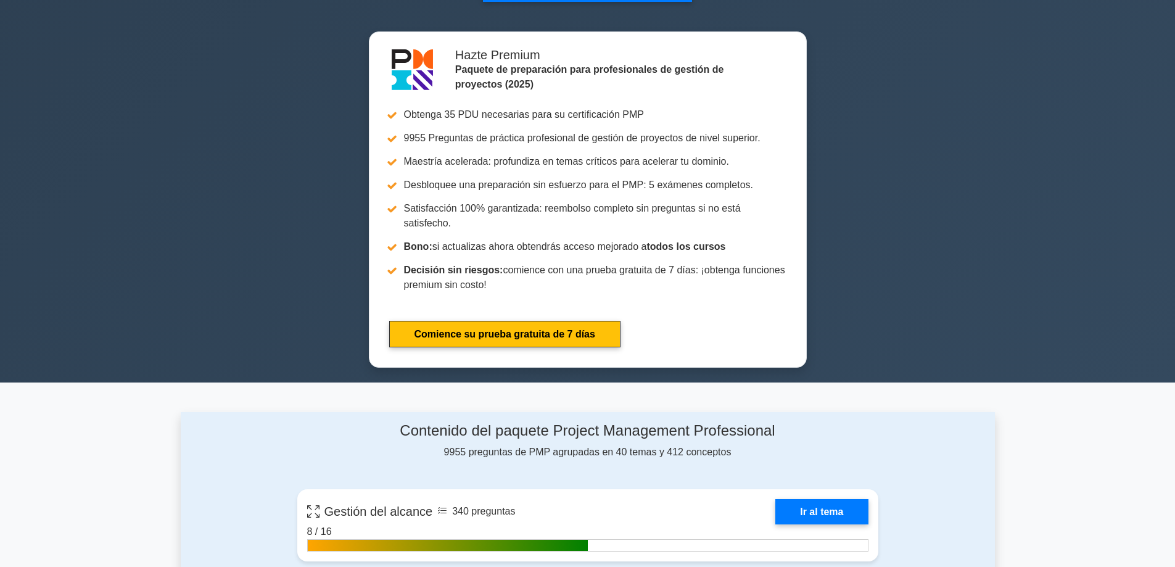
scroll to position [308, 0]
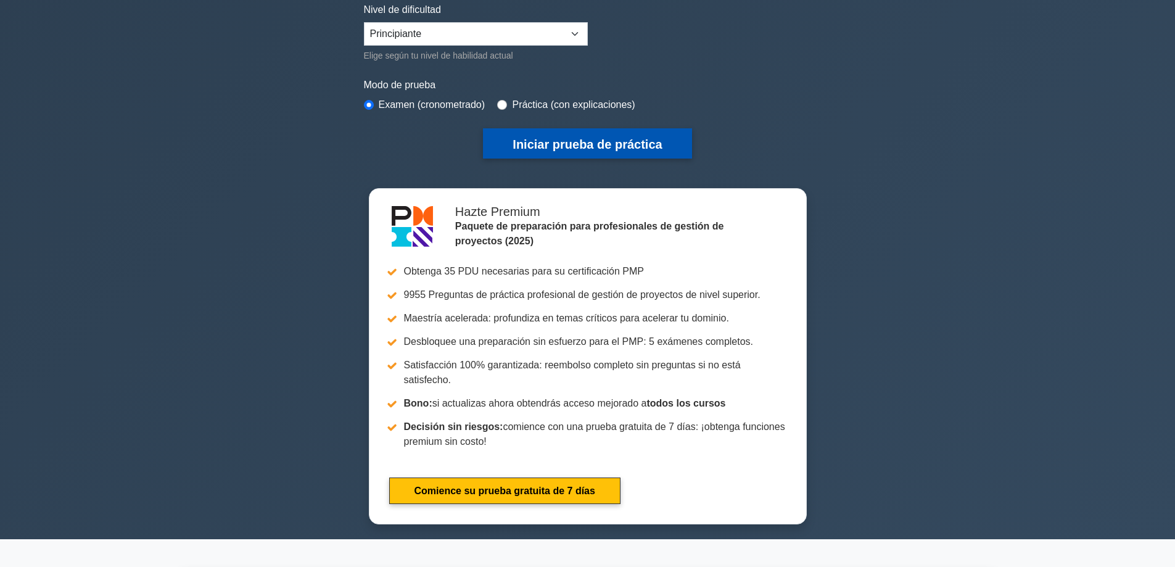
click at [559, 138] on font "Iniciar prueba de práctica" at bounding box center [587, 145] width 149 height 14
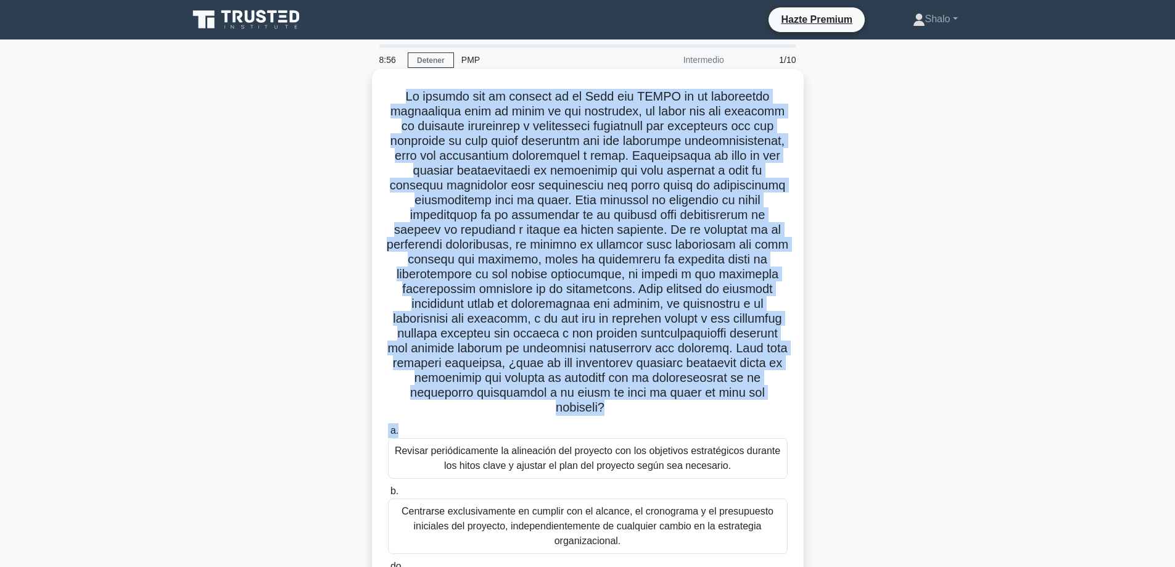
drag, startPoint x: 405, startPoint y: 91, endPoint x: 647, endPoint y: 413, distance: 402.8
click at [647, 421] on div ".spinner_0XTQ{transform-origin:center;animation:spinner_y6GP .75s linear infini…" at bounding box center [588, 380] width 422 height 613
copy div "Lo ipsumdo sit am consect ad el Sedd eiu TEMPO in ut laboreetdo magnaaliqua eni…"
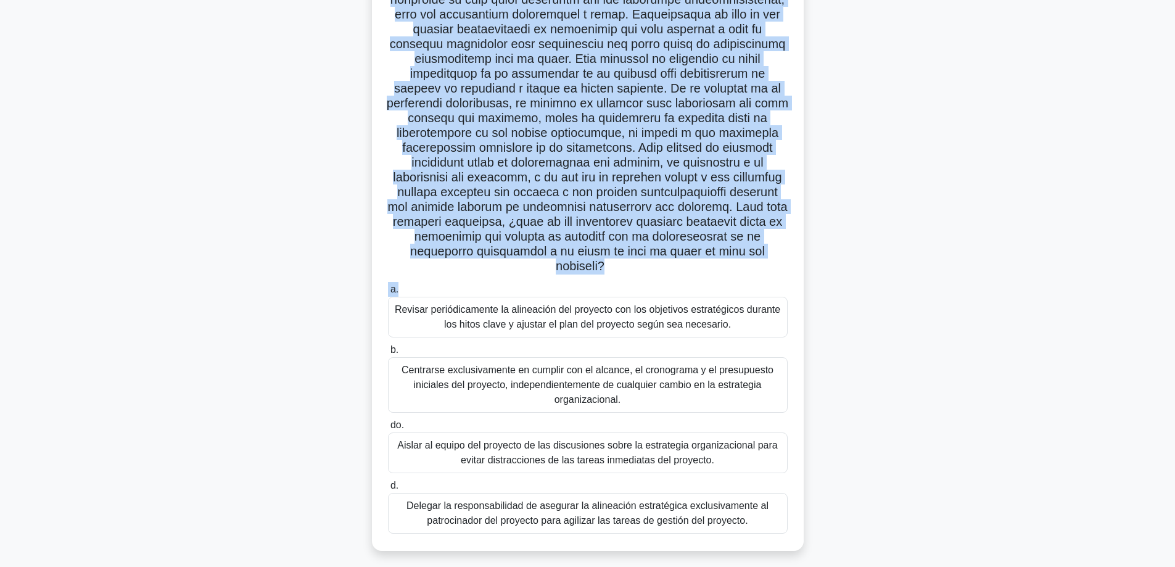
scroll to position [149, 0]
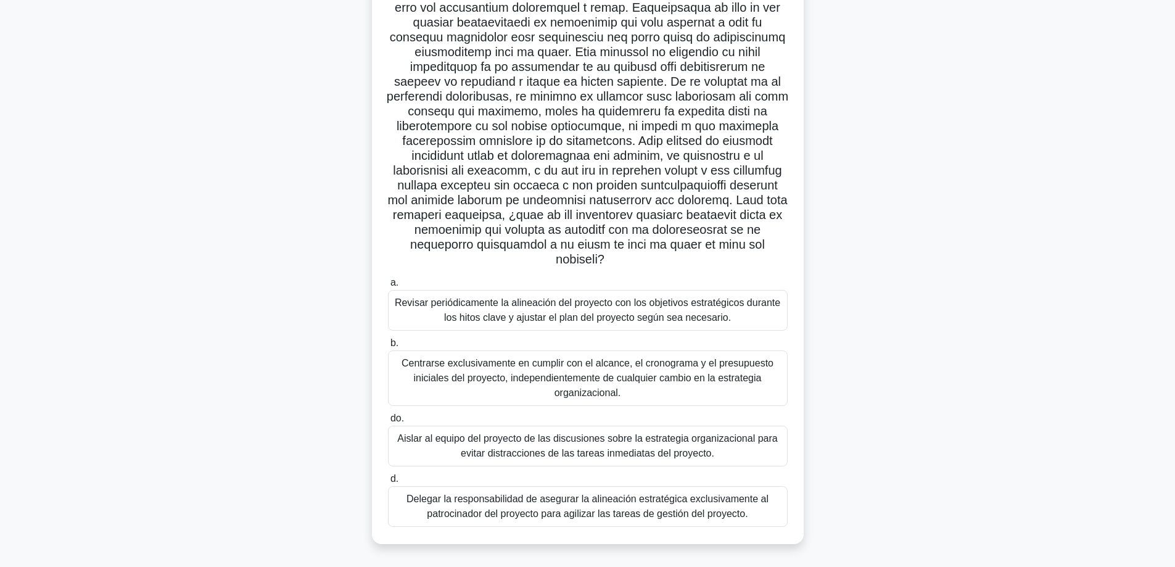
click at [544, 309] on font "Revisar periódicamente la alineación del proyecto con los objetivos estratégico…" at bounding box center [588, 309] width 386 height 25
click at [388, 287] on input "a. Revisar periódicamente la alineación del proyecto con los objetivos estratég…" at bounding box center [388, 283] width 0 height 8
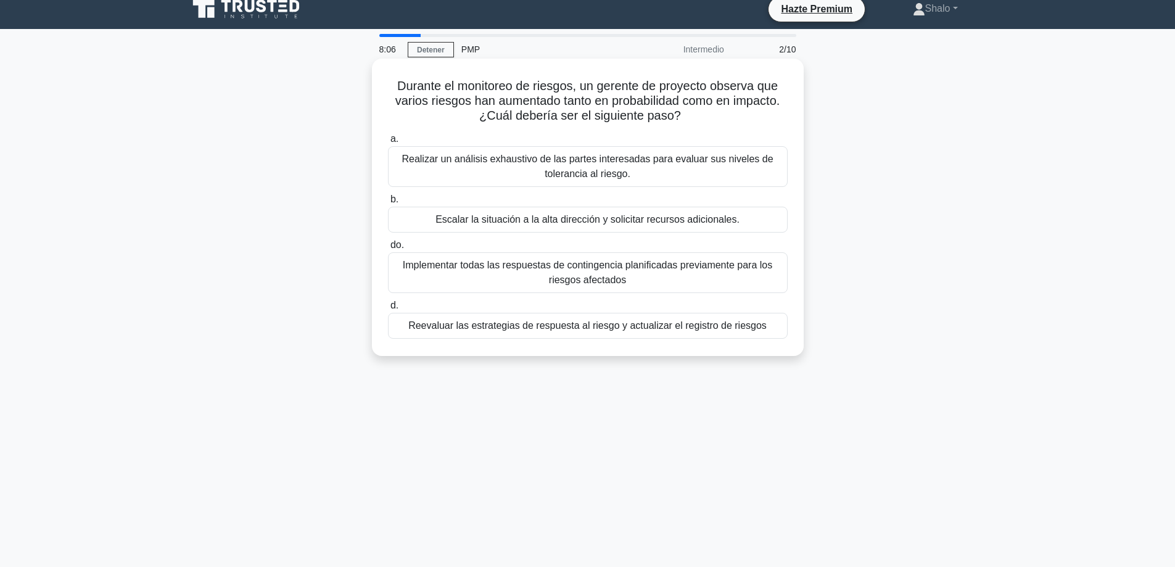
scroll to position [0, 0]
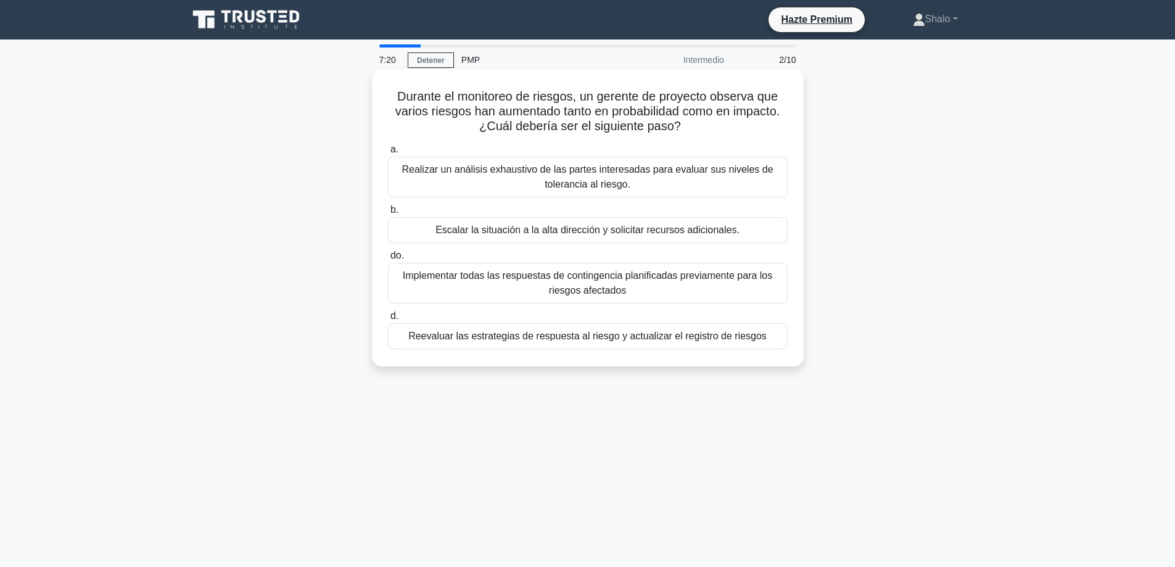
click at [430, 169] on font "Realizar un análisis exhaustivo de las partes interesadas para evaluar sus nive…" at bounding box center [587, 176] width 371 height 25
click at [388, 154] on input "a. Realizar un análisis exhaustivo de las partes interesadas para evaluar sus n…" at bounding box center [388, 150] width 0 height 8
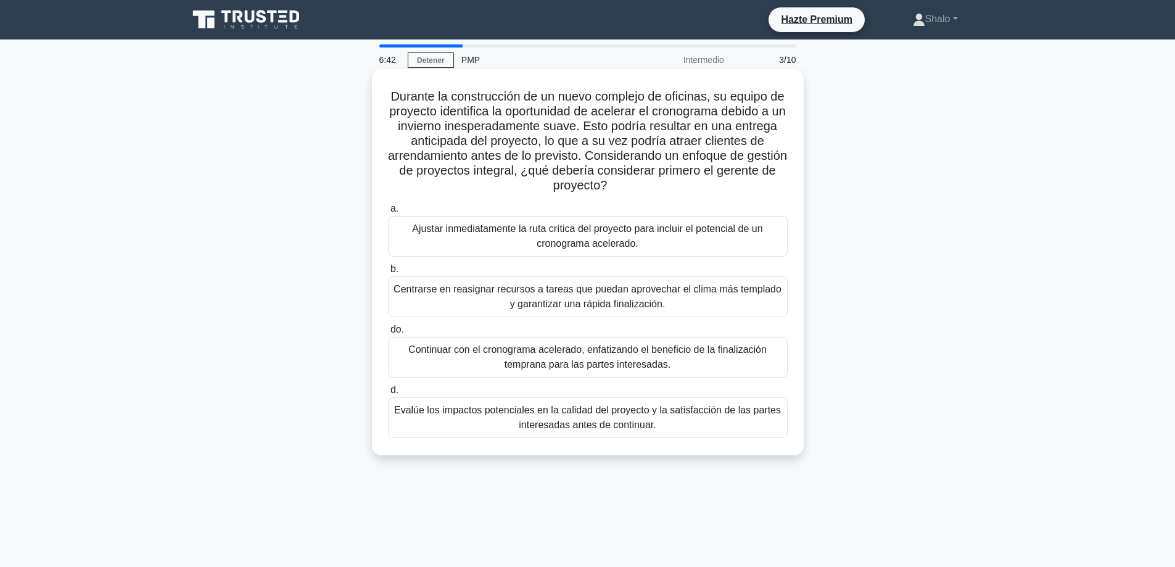
click at [508, 236] on font "Ajustar inmediatamente la ruta crítica del proyecto para incluir el potencial d…" at bounding box center [588, 236] width 389 height 30
click at [388, 213] on input "a. Ajustar inmediatamente la ruta crítica del proyecto para incluir el potencia…" at bounding box center [388, 209] width 0 height 8
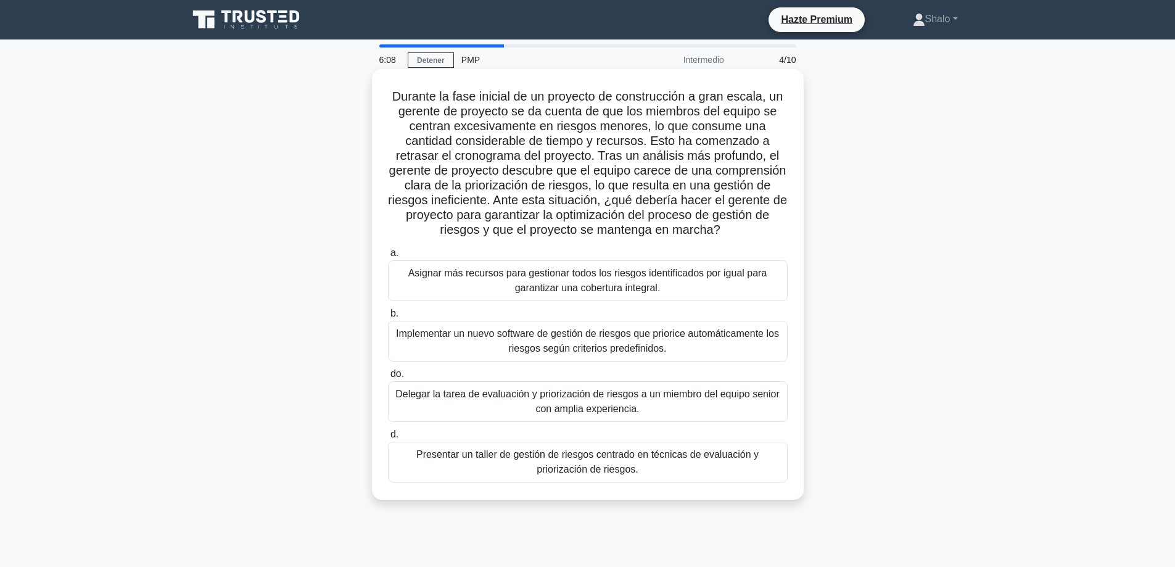
click at [575, 278] on font "Asignar más recursos para gestionar todos los riesgos identificados por igual p…" at bounding box center [587, 280] width 359 height 25
click at [388, 257] on input "a. Asignar más recursos para gestionar todos los riesgos identificados por igua…" at bounding box center [388, 253] width 0 height 8
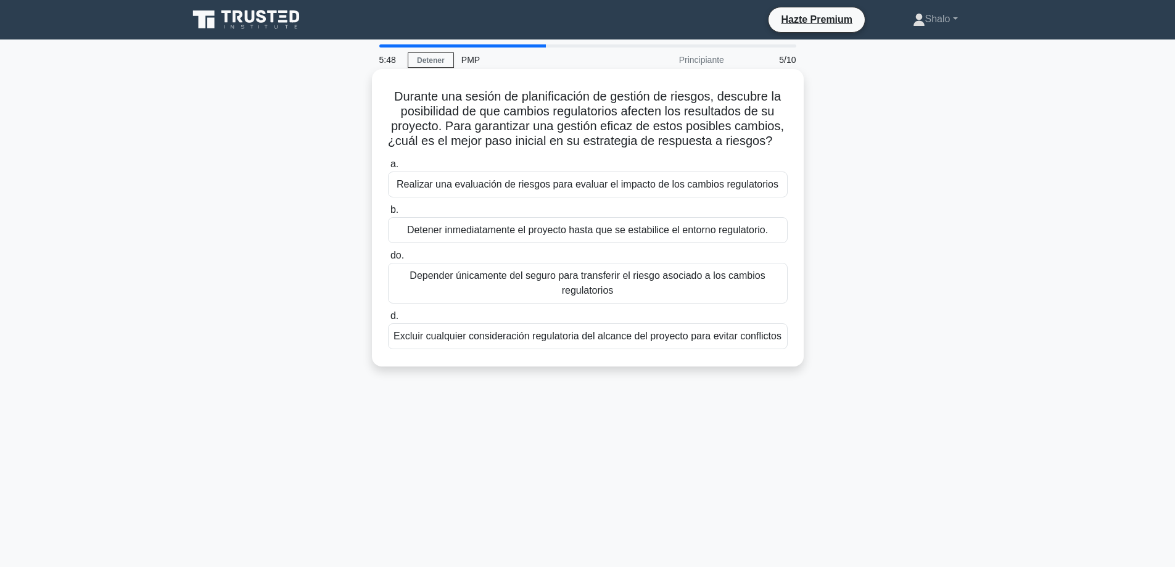
click at [473, 184] on font "Realizar una evaluación de riesgos para evaluar el impacto de los cambios regul…" at bounding box center [588, 184] width 382 height 10
click at [388, 168] on input "a. Realizar una evaluación de riesgos para evaluar el impacto de los cambios re…" at bounding box center [388, 164] width 0 height 8
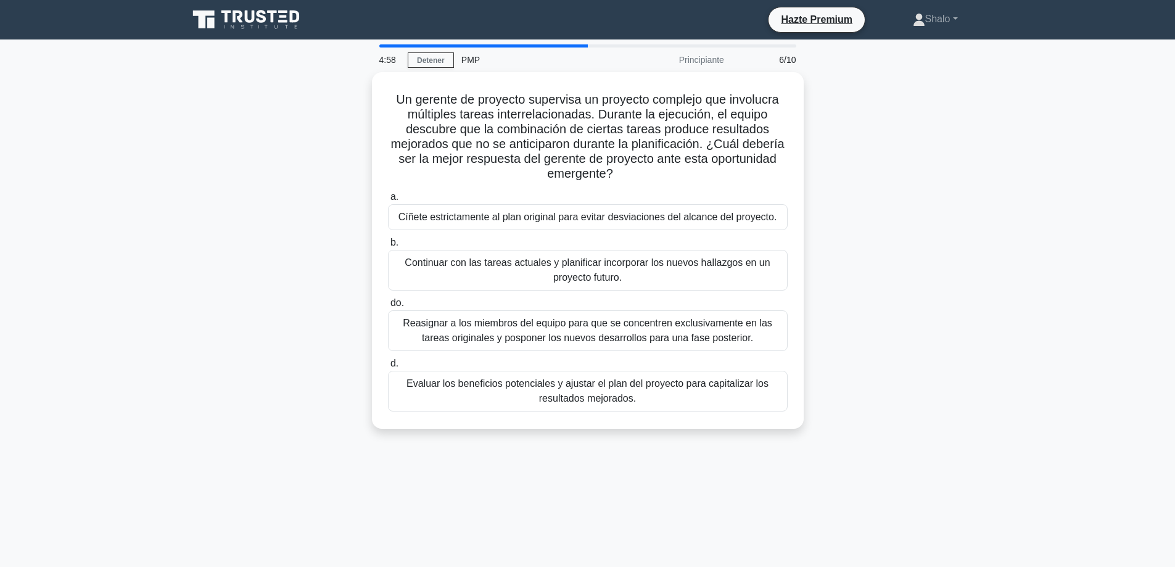
click at [516, 386] on font "Evaluar los beneficios potenciales y ajustar el plan del proyecto para capitali…" at bounding box center [588, 390] width 362 height 25
click at [388, 368] on input "d. Evaluar los beneficios potenciales y ajustar el plan del proyecto para capit…" at bounding box center [388, 364] width 0 height 8
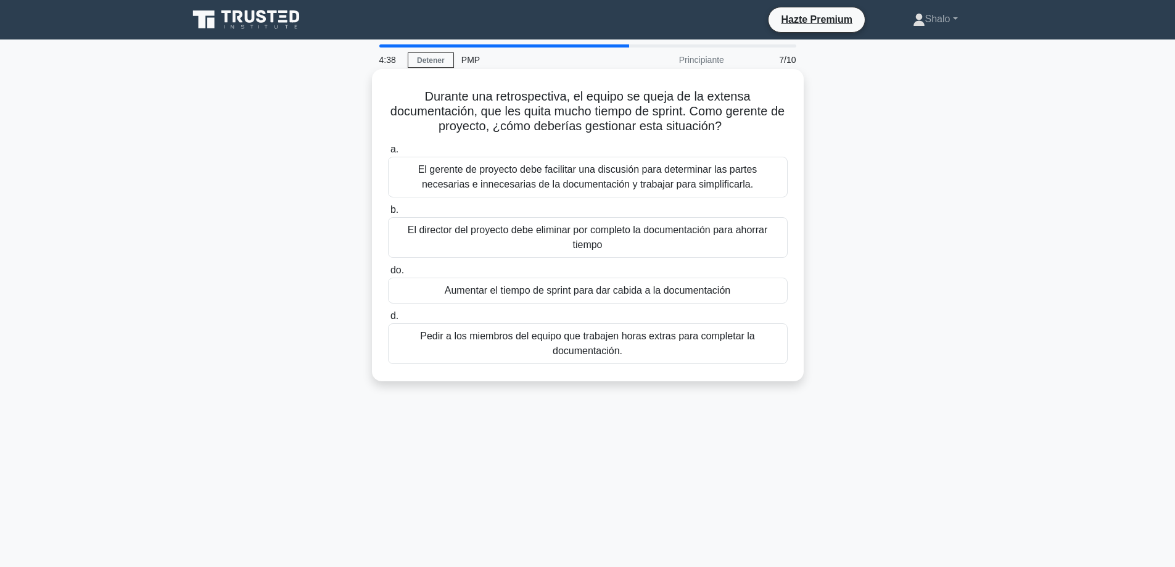
click at [539, 183] on font "El gerente de proyecto debe facilitar una discusión para determinar las partes …" at bounding box center [587, 176] width 339 height 25
click at [388, 154] on input "a. El gerente de proyecto debe facilitar una discusión para determinar las part…" at bounding box center [388, 150] width 0 height 8
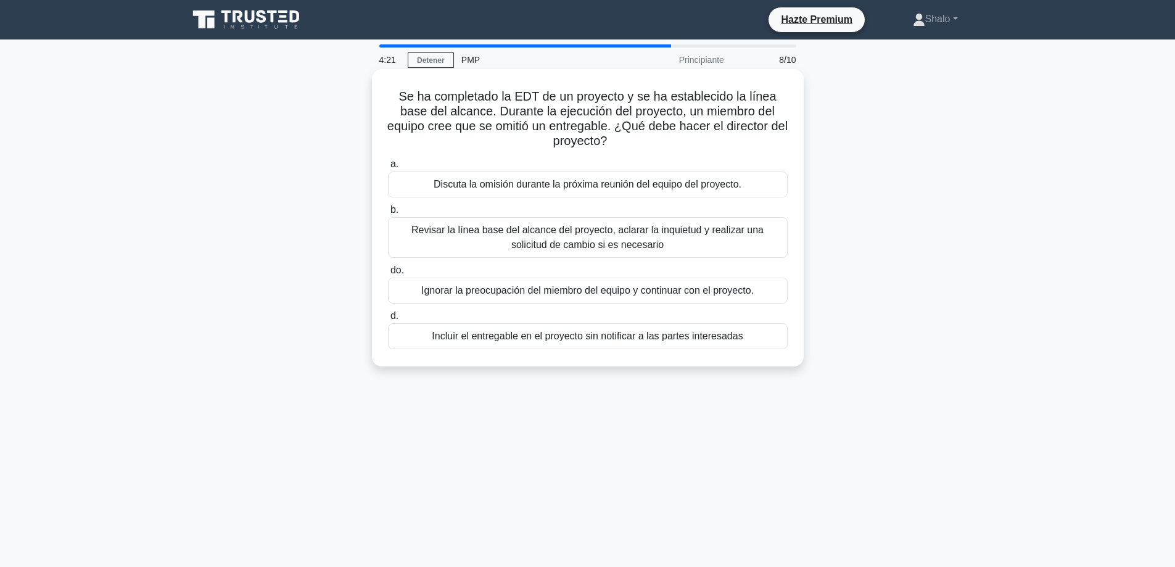
click at [476, 237] on font "Revisar la línea base del alcance del proyecto, aclarar la inquietud y realizar…" at bounding box center [588, 237] width 352 height 25
click at [388, 214] on input "b. Revisar la línea base del alcance del proyecto, aclarar la inquietud y reali…" at bounding box center [388, 210] width 0 height 8
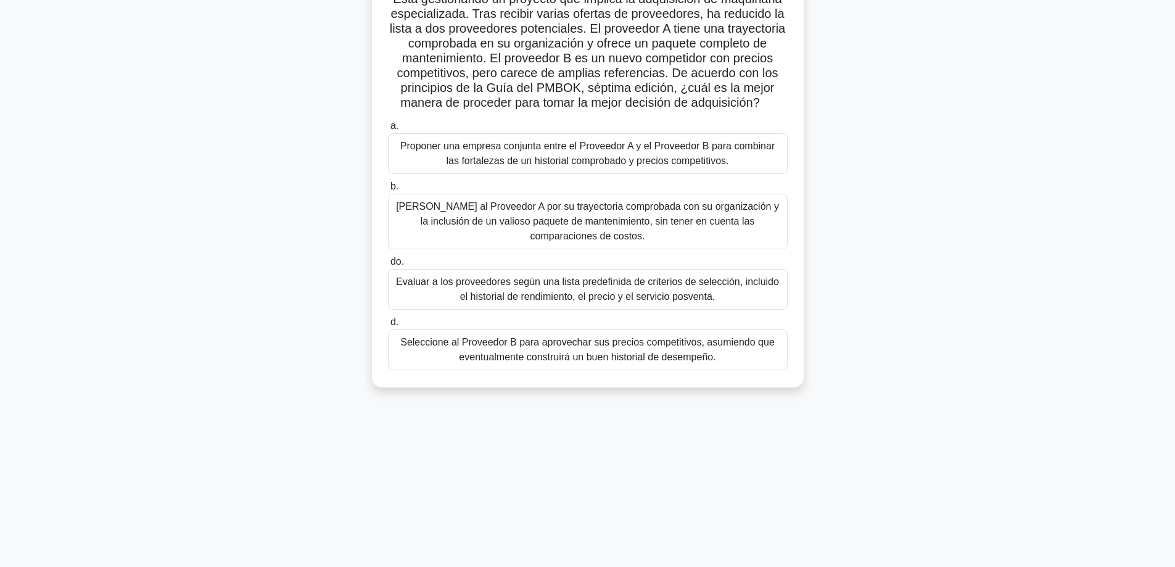
scroll to position [99, 0]
click at [533, 225] on font "Elija al Proveedor A por su trayectoria comprobada con su organización y la inc…" at bounding box center [587, 219] width 383 height 40
click at [388, 189] on input "b. Elija al Proveedor A por su trayectoria comprobada con su organización y la …" at bounding box center [388, 185] width 0 height 8
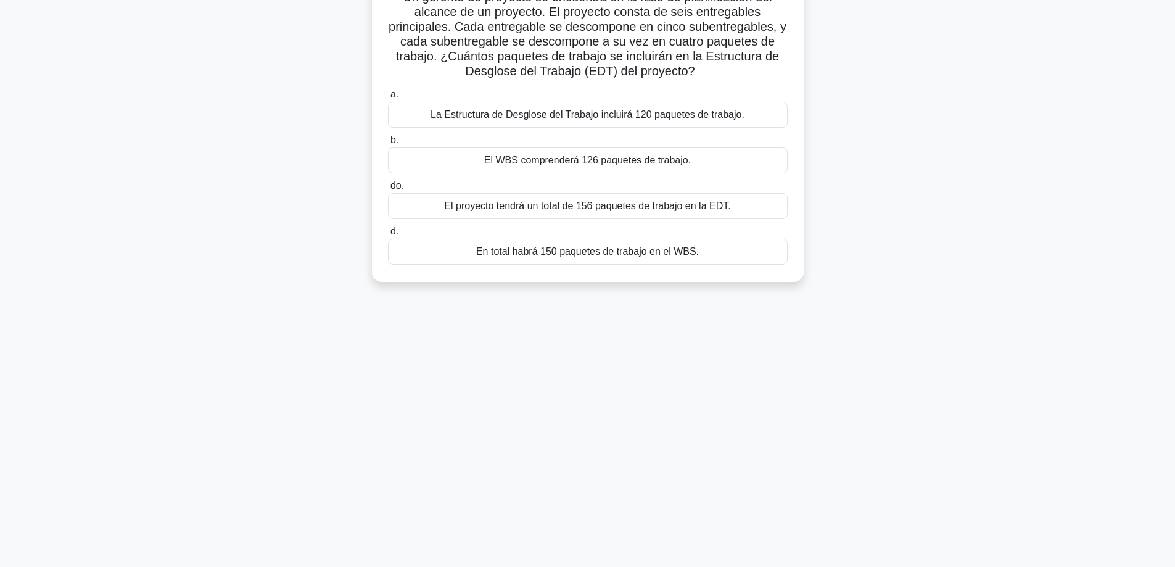
click at [600, 210] on font "El proyecto tendrá un total de 156 paquetes de trabajo en la EDT." at bounding box center [587, 206] width 286 height 10
click at [388, 190] on input "do. El proyecto tendrá un total de 156 paquetes de trabajo en la EDT." at bounding box center [388, 186] width 0 height 8
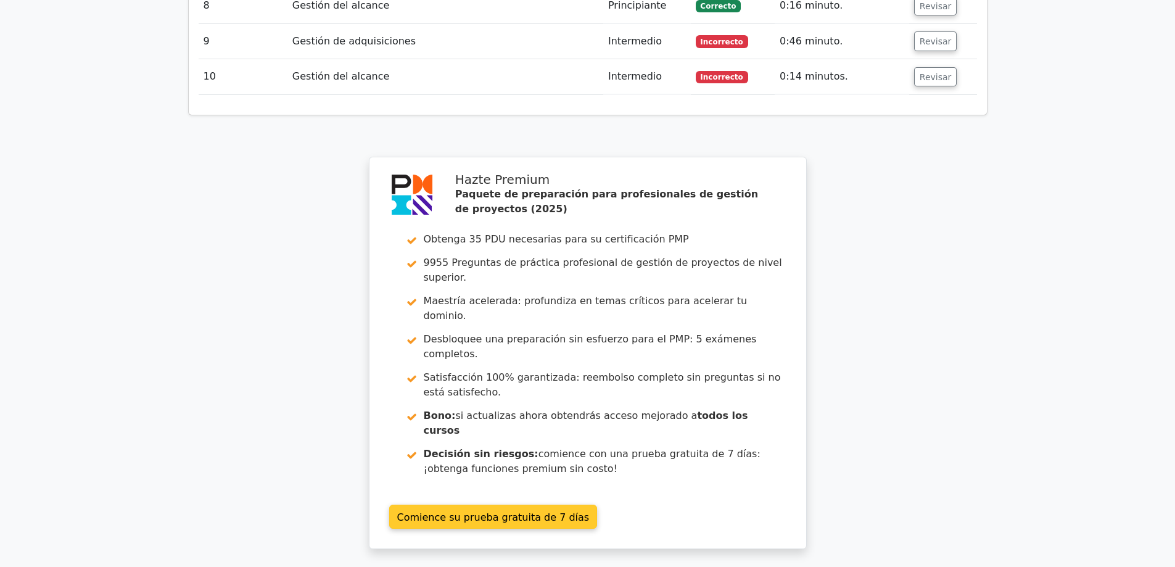
scroll to position [2524, 0]
